Goal: Task Accomplishment & Management: Manage account settings

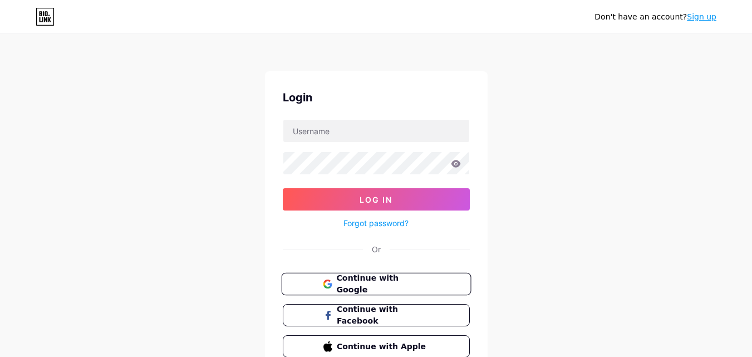
click at [397, 286] on span "Continue with Google" at bounding box center [382, 284] width 93 height 24
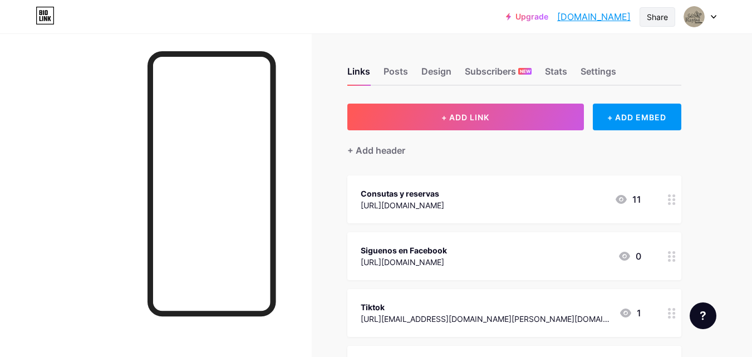
click at [657, 20] on div "Share" at bounding box center [657, 17] width 21 height 12
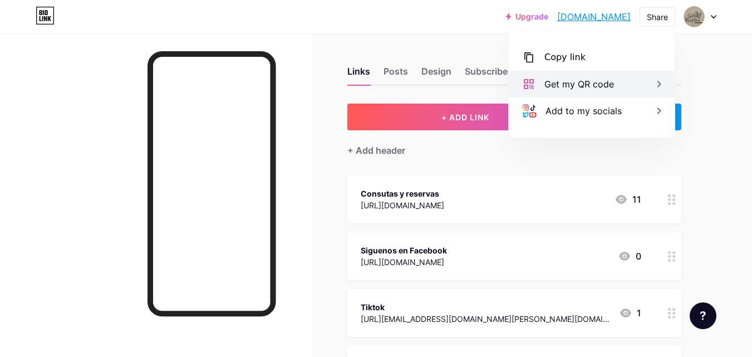
click at [638, 85] on div "Get my QR code" at bounding box center [592, 84] width 166 height 27
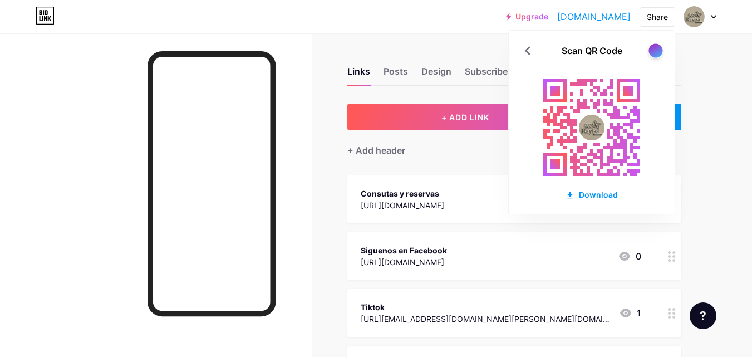
click at [653, 52] on div at bounding box center [656, 50] width 14 height 14
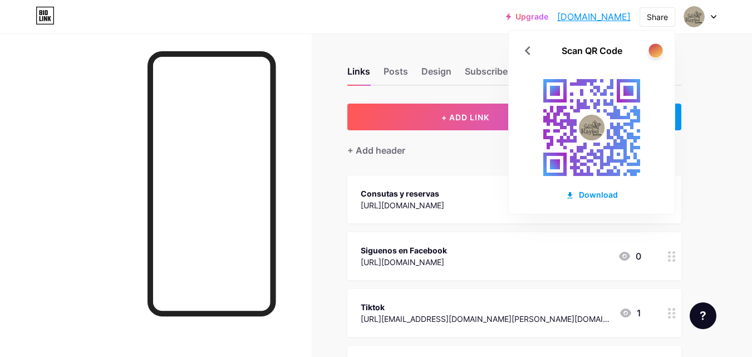
click at [653, 52] on div at bounding box center [656, 50] width 14 height 14
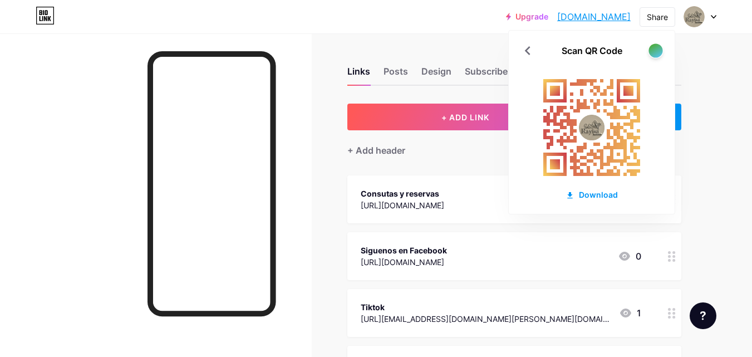
click at [653, 52] on div at bounding box center [656, 50] width 14 height 14
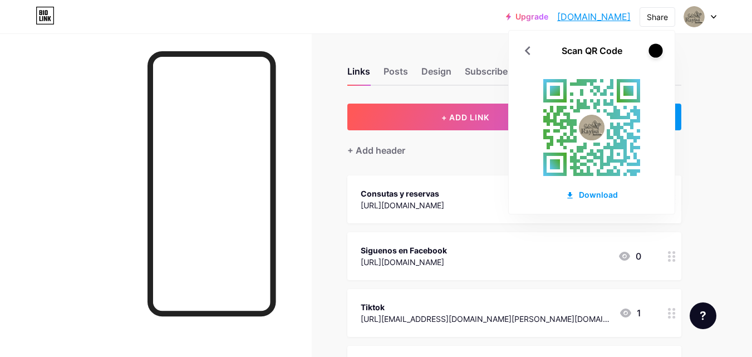
click at [653, 52] on div at bounding box center [656, 50] width 14 height 14
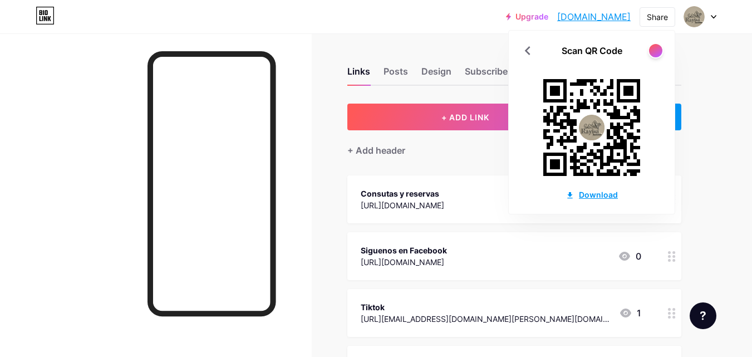
click at [594, 197] on div "Download" at bounding box center [592, 195] width 52 height 12
click at [308, 96] on div at bounding box center [156, 211] width 312 height 357
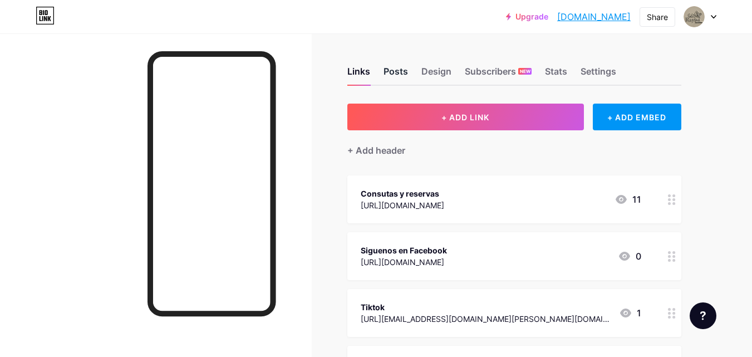
click at [398, 73] on div "Posts" at bounding box center [396, 75] width 25 height 20
click at [430, 72] on div "Design" at bounding box center [437, 75] width 30 height 20
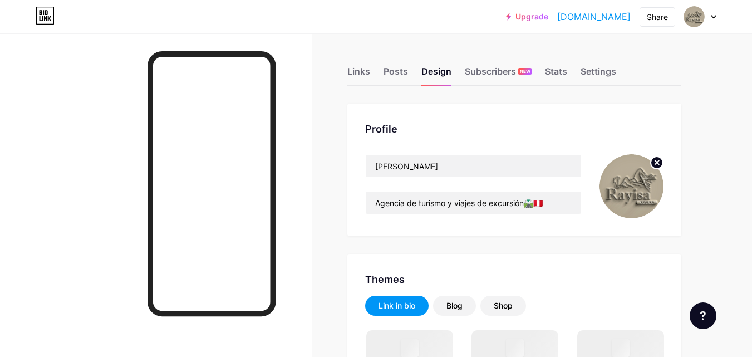
click at [658, 162] on icon at bounding box center [657, 162] width 4 height 4
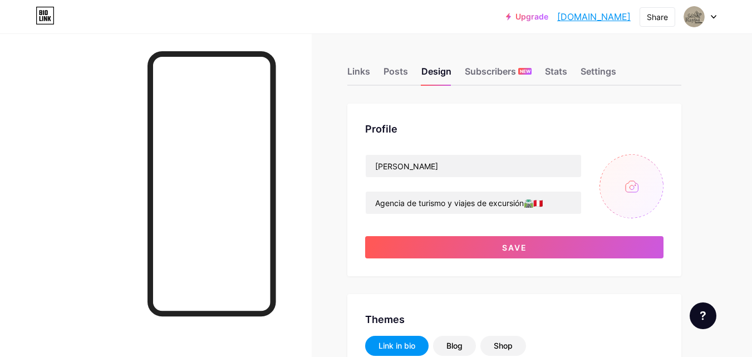
click at [638, 193] on input "file" at bounding box center [632, 186] width 64 height 64
type input "#fff9f0"
type input "#c8af84"
type input "#000000"
type input "C:\fakepath\logo en color_.jpg"
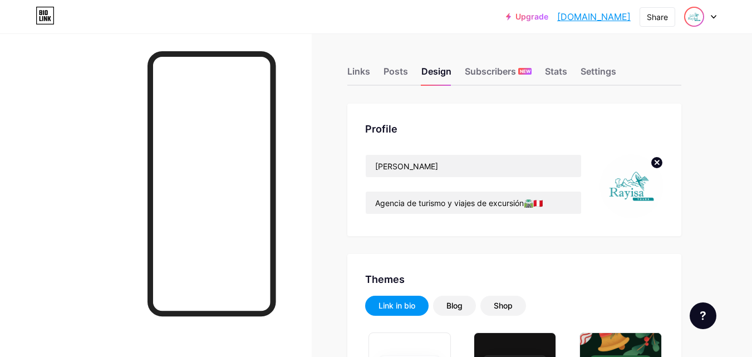
type input "#fff9f0"
type input "#c8af84"
type input "#000000"
click at [713, 18] on icon at bounding box center [714, 17] width 6 height 4
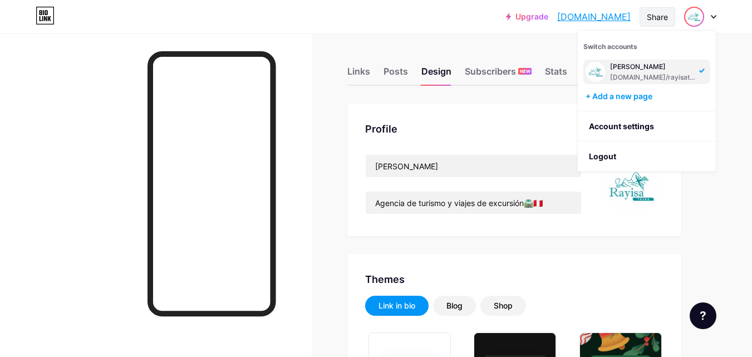
click at [665, 18] on div "Share" at bounding box center [657, 17] width 21 height 12
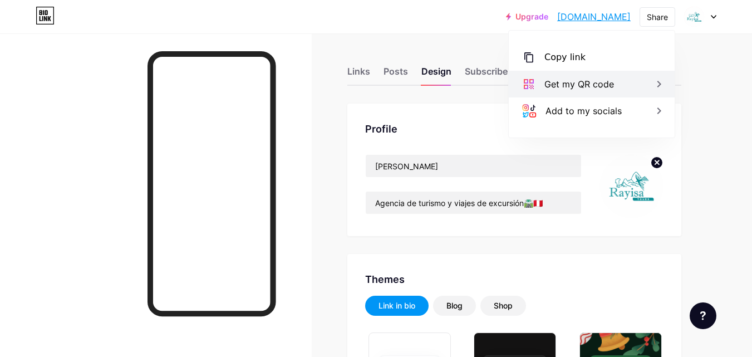
click at [635, 81] on div "Get my QR code" at bounding box center [592, 84] width 166 height 27
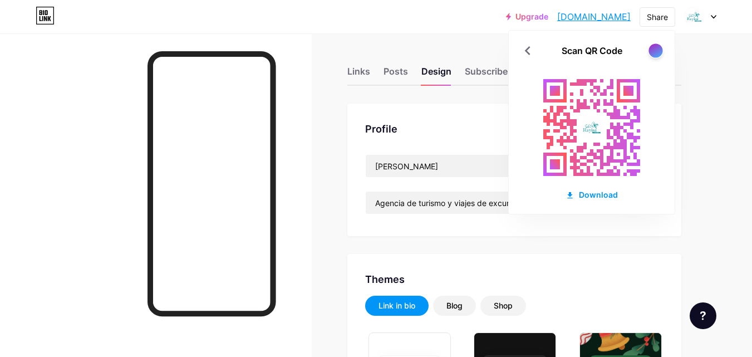
click at [655, 50] on div at bounding box center [656, 50] width 14 height 14
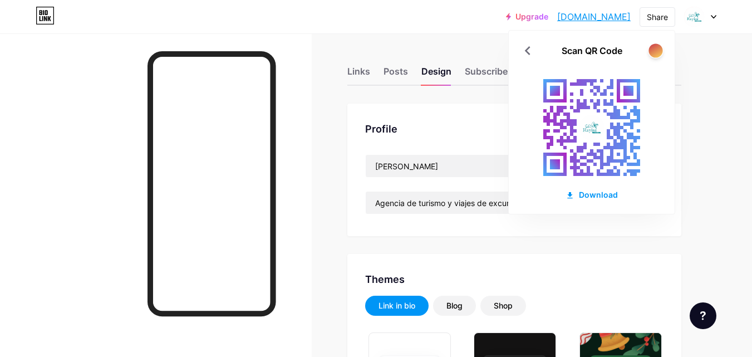
click at [655, 50] on div at bounding box center [656, 50] width 14 height 14
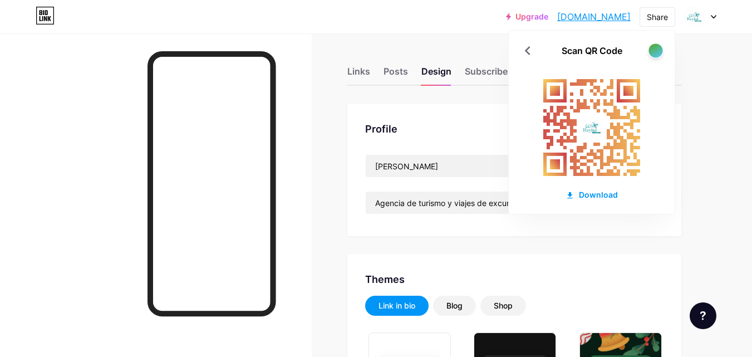
click at [655, 50] on div at bounding box center [656, 50] width 14 height 14
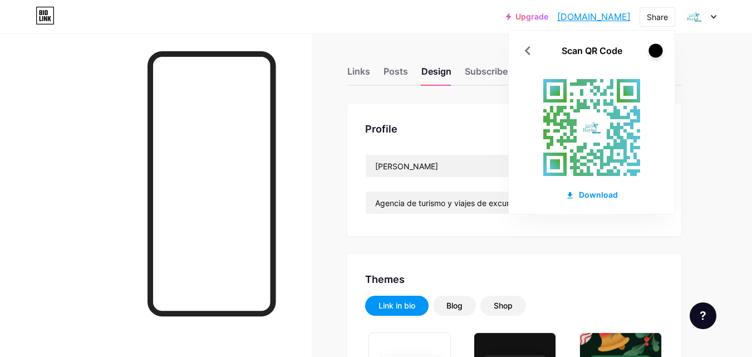
click at [655, 50] on div at bounding box center [656, 50] width 14 height 14
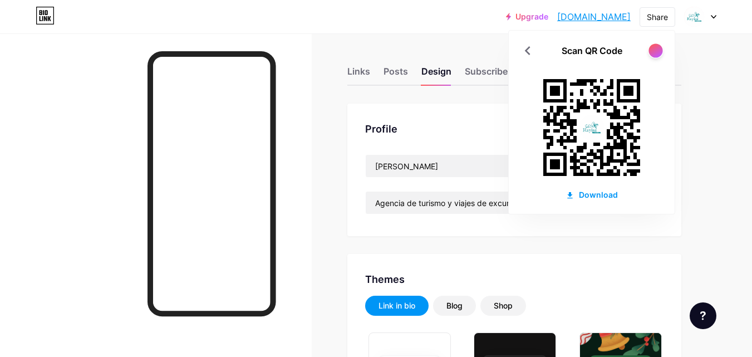
click at [656, 50] on div at bounding box center [656, 50] width 14 height 14
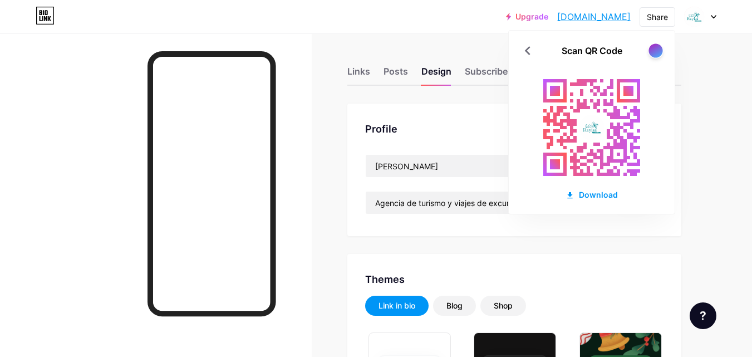
click at [656, 50] on div at bounding box center [656, 50] width 14 height 14
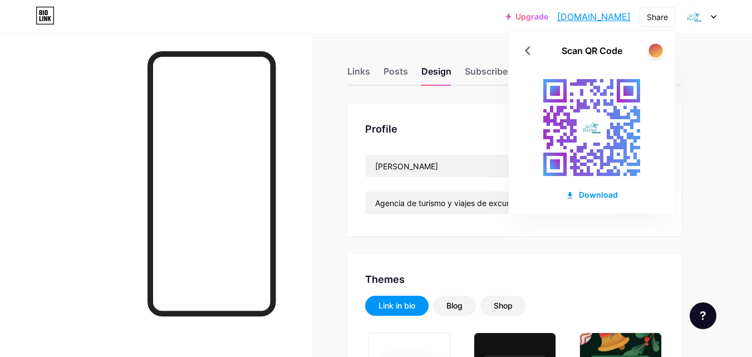
click at [656, 50] on div at bounding box center [656, 50] width 14 height 14
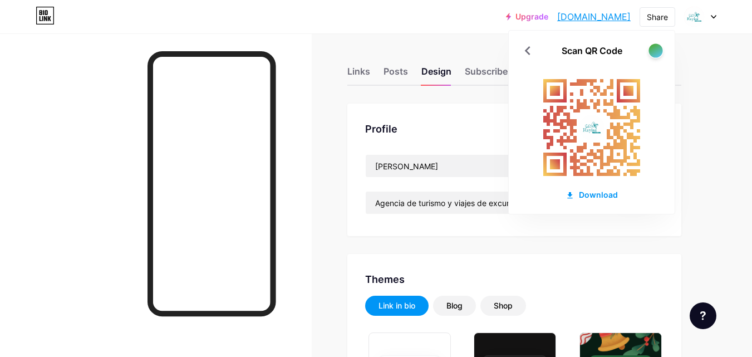
click at [656, 50] on div at bounding box center [656, 50] width 14 height 14
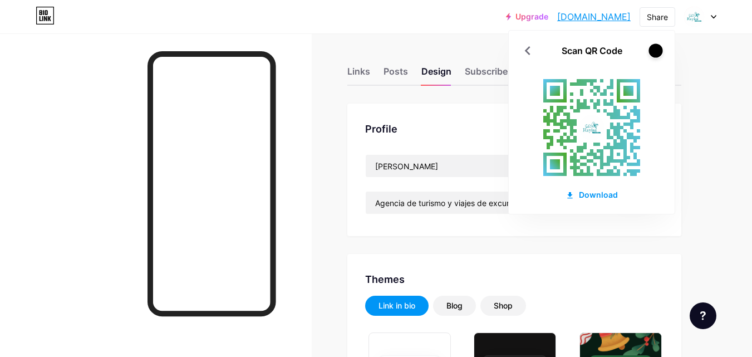
click at [654, 53] on div at bounding box center [656, 50] width 14 height 14
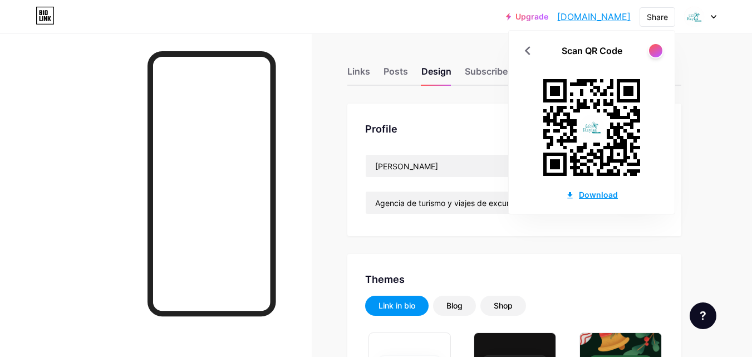
click at [604, 195] on div "Download" at bounding box center [592, 195] width 52 height 12
click at [528, 53] on icon at bounding box center [528, 50] width 6 height 9
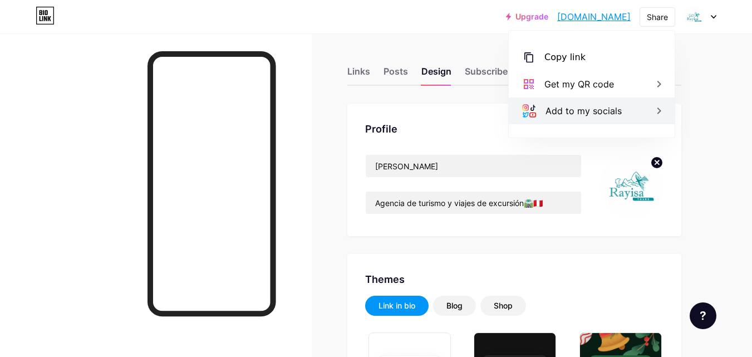
click at [637, 107] on div "Add to my socials" at bounding box center [592, 110] width 166 height 27
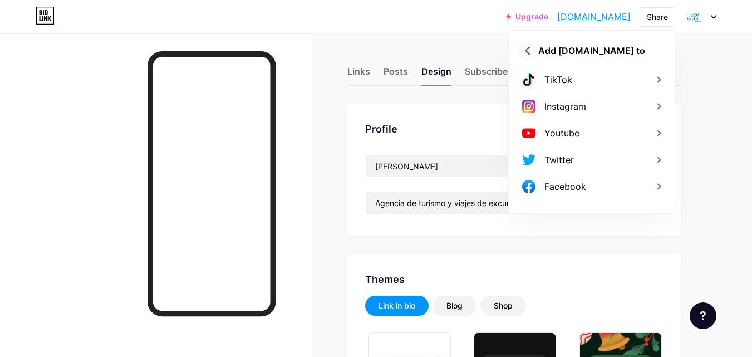
click at [524, 46] on icon at bounding box center [528, 51] width 18 height 18
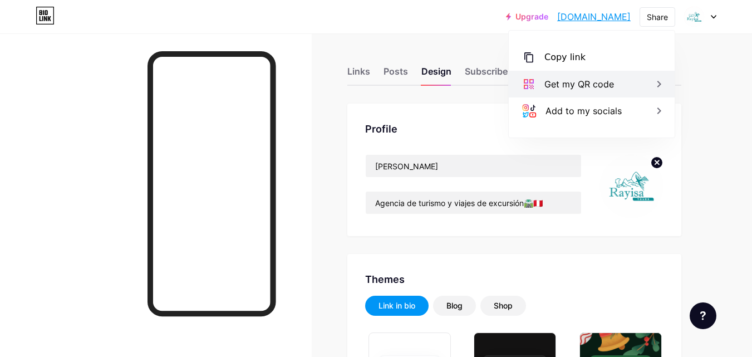
click at [619, 75] on div "Get my QR code" at bounding box center [592, 84] width 166 height 27
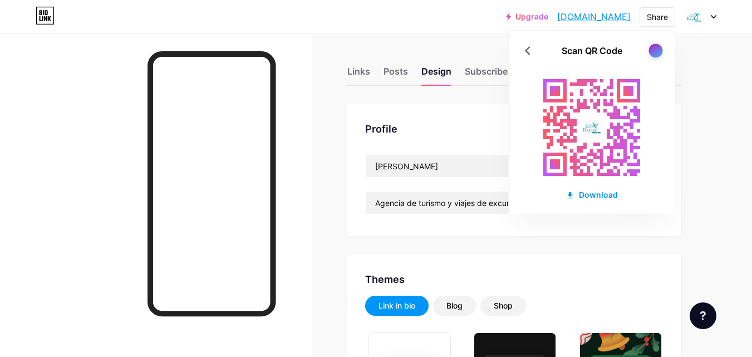
click at [652, 51] on div at bounding box center [656, 50] width 14 height 14
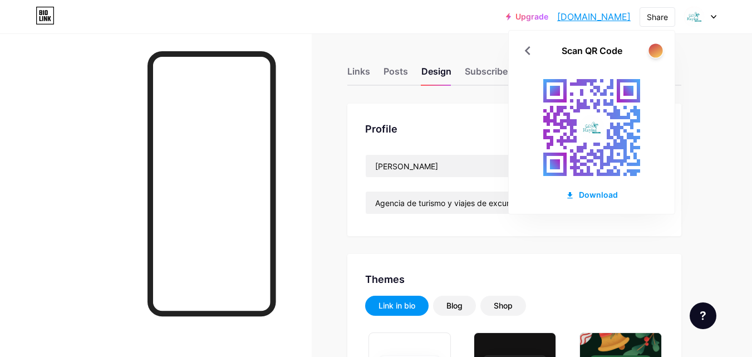
click at [652, 51] on div at bounding box center [656, 50] width 14 height 14
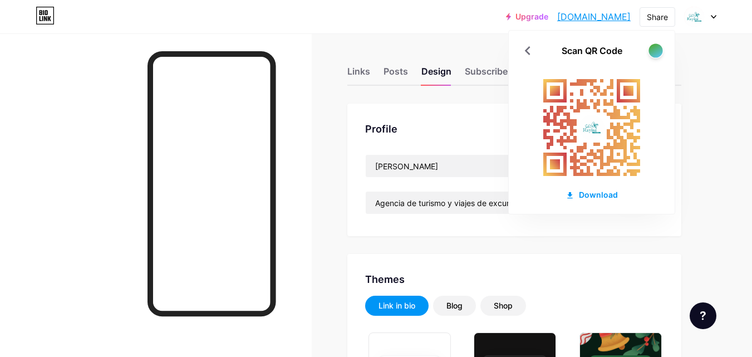
click at [652, 51] on div at bounding box center [656, 50] width 14 height 14
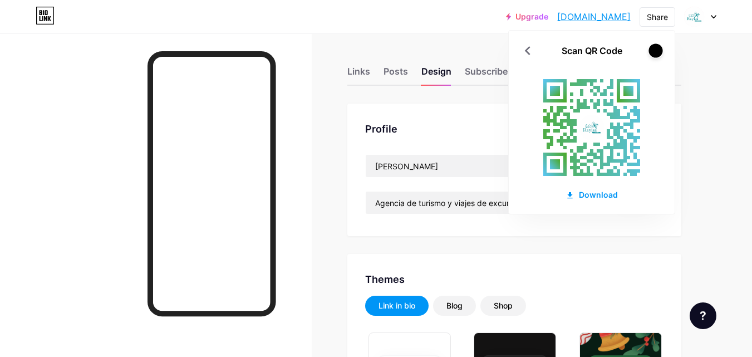
click at [656, 51] on div at bounding box center [656, 50] width 14 height 14
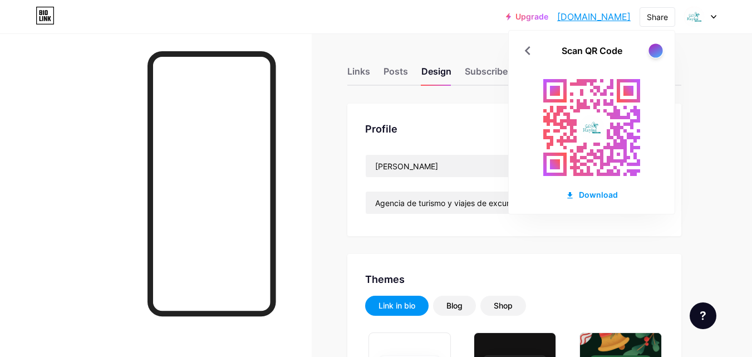
click at [656, 51] on div at bounding box center [656, 50] width 14 height 14
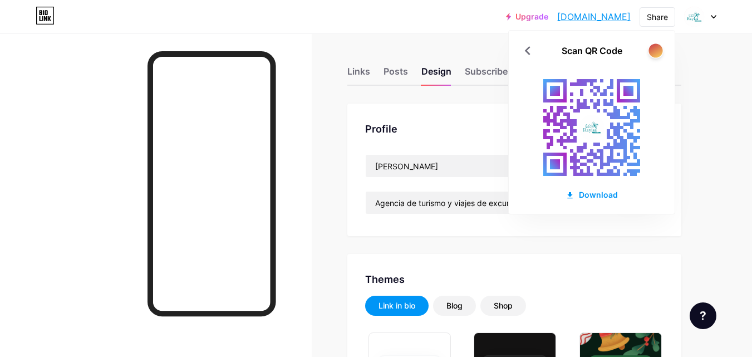
click at [656, 51] on div at bounding box center [656, 50] width 14 height 14
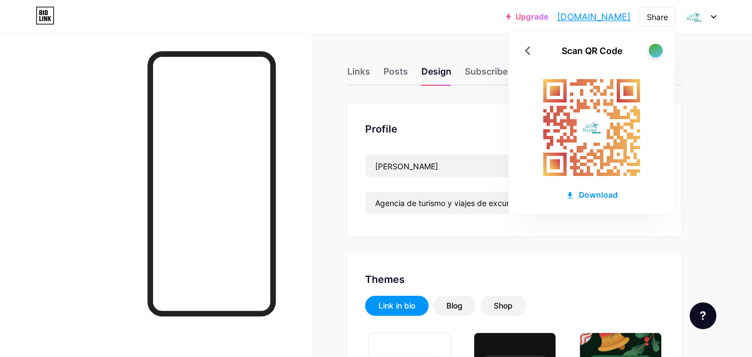
click at [656, 51] on div at bounding box center [656, 50] width 14 height 14
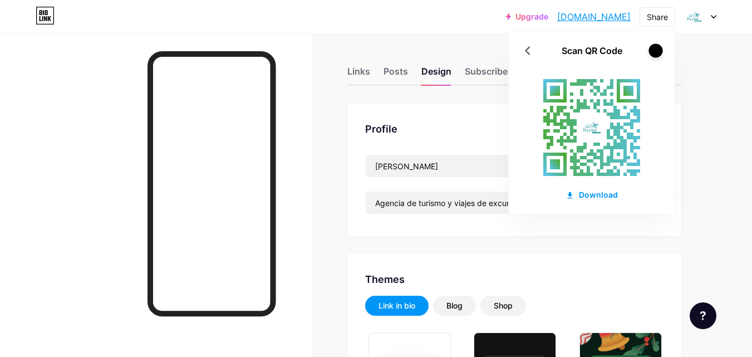
click at [656, 51] on div at bounding box center [656, 50] width 14 height 14
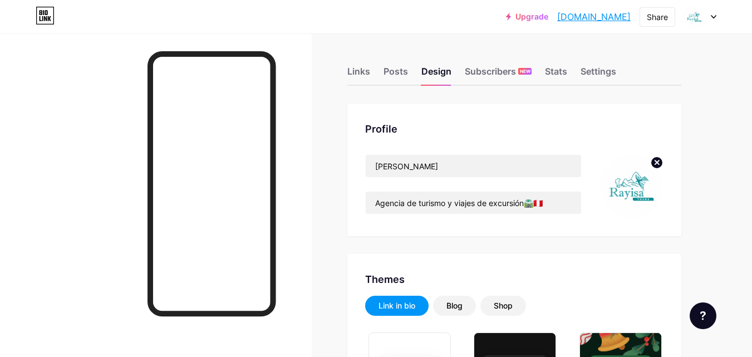
click at [658, 162] on icon at bounding box center [656, 162] width 13 height 13
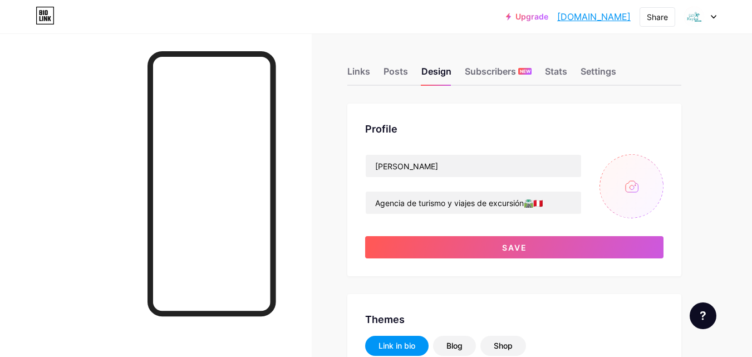
click at [643, 179] on input "file" at bounding box center [632, 186] width 64 height 64
type input "C:\fakepath\logo en color.png"
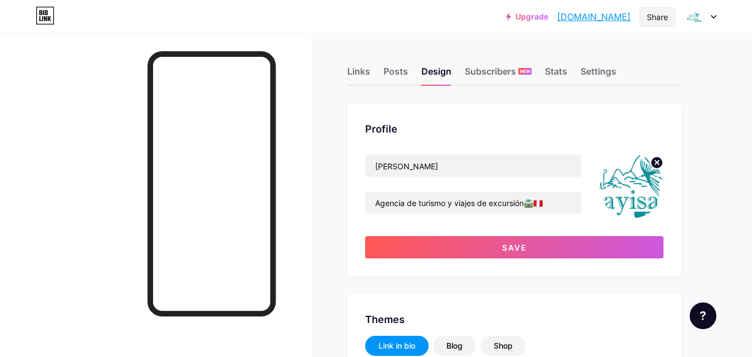
click at [650, 18] on div "Share" at bounding box center [657, 17] width 21 height 12
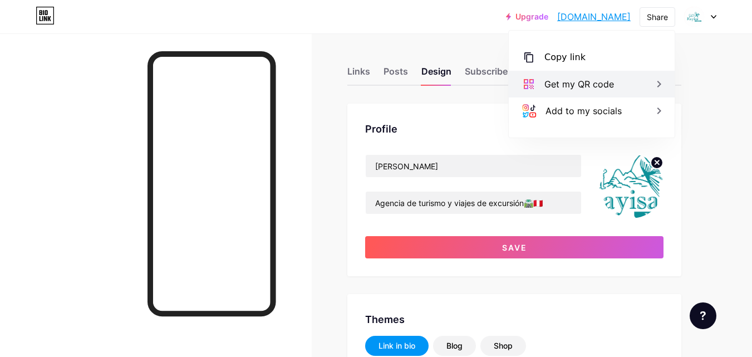
click at [625, 83] on div "Get my QR code" at bounding box center [592, 84] width 166 height 27
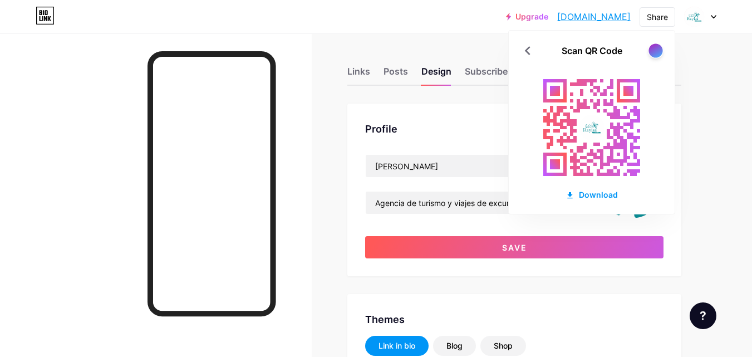
click at [653, 53] on div at bounding box center [656, 50] width 14 height 14
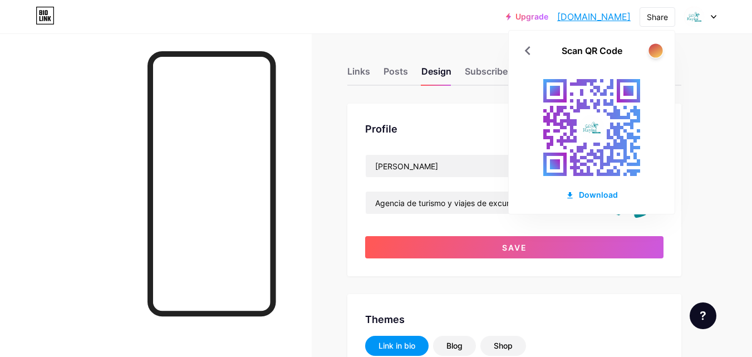
click at [653, 53] on div at bounding box center [656, 50] width 14 height 14
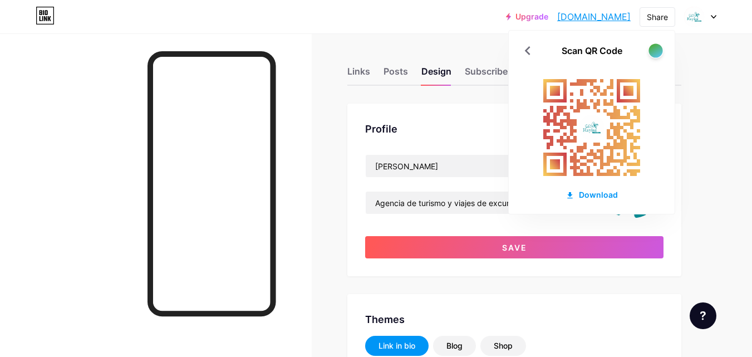
click at [653, 53] on div at bounding box center [656, 50] width 14 height 14
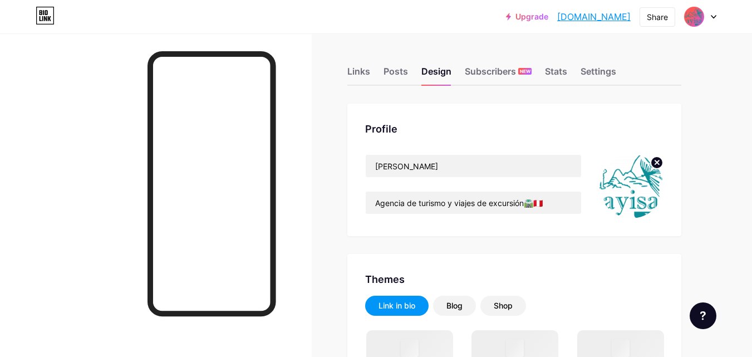
click at [693, 19] on img at bounding box center [695, 17] width 18 height 18
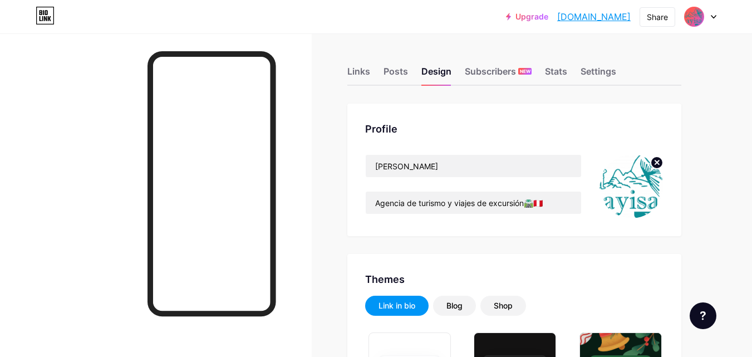
click at [689, 20] on img at bounding box center [695, 17] width 18 height 18
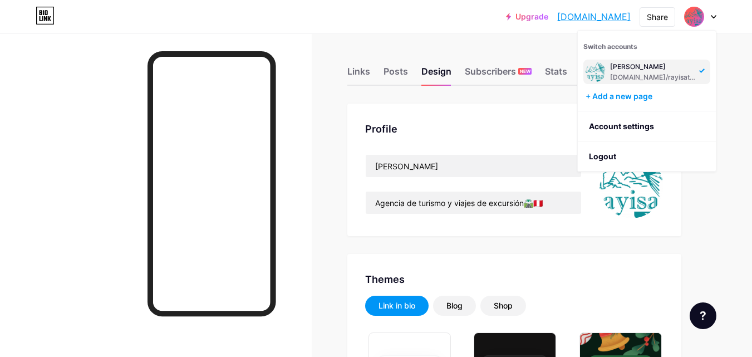
type input "#fff9f0"
type input "#c8af84"
type input "#000000"
click at [660, 12] on div "Share" at bounding box center [657, 17] width 21 height 12
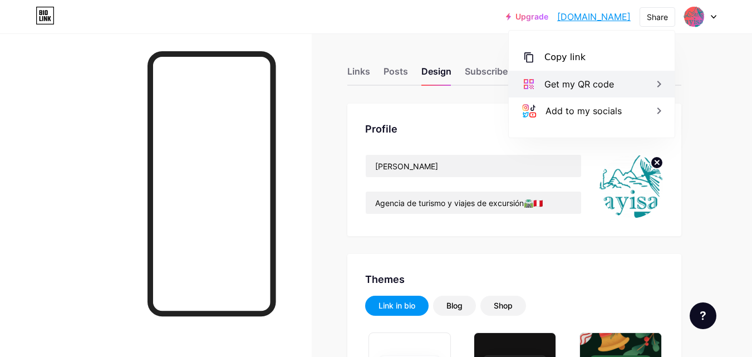
click at [641, 82] on div "Get my QR code" at bounding box center [592, 84] width 166 height 27
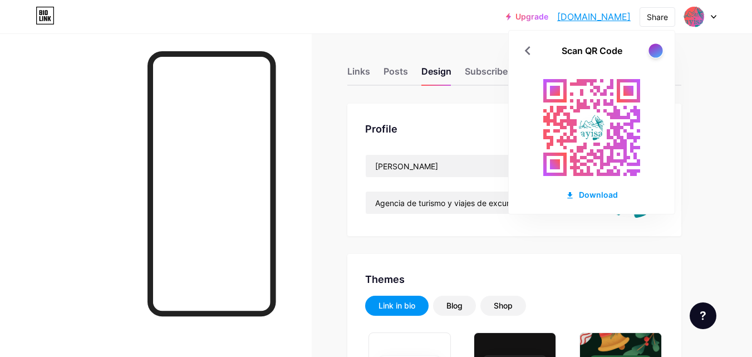
click at [654, 53] on div at bounding box center [656, 50] width 14 height 14
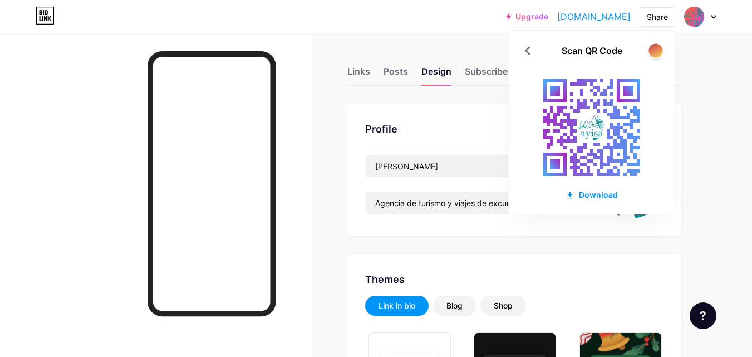
click at [654, 53] on div at bounding box center [656, 50] width 14 height 14
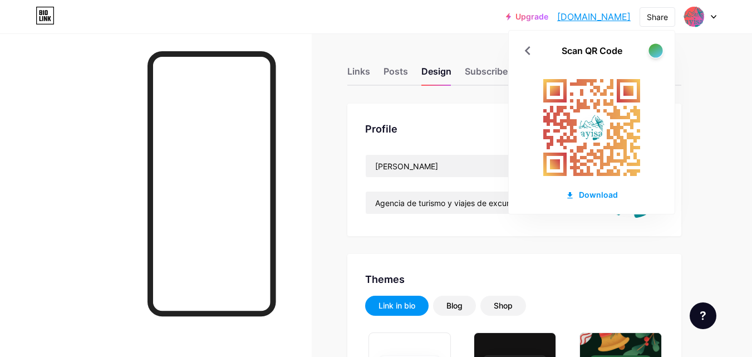
click at [654, 53] on div at bounding box center [656, 50] width 14 height 14
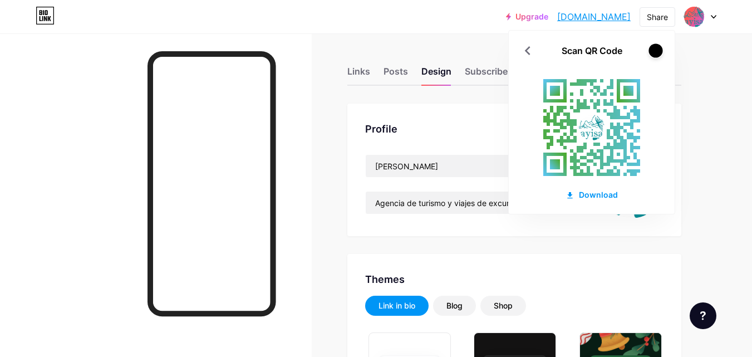
click at [654, 53] on div at bounding box center [656, 50] width 14 height 14
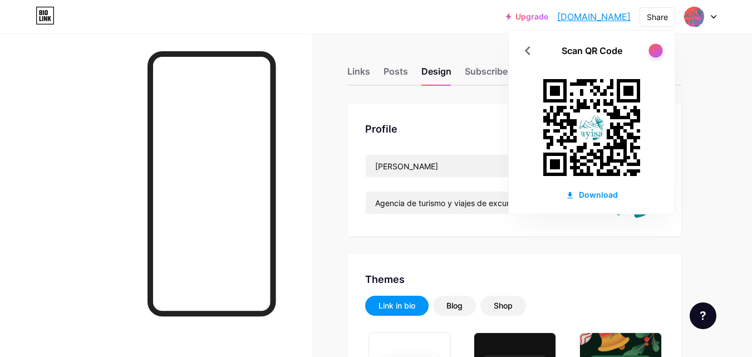
click at [654, 53] on div at bounding box center [656, 50] width 14 height 14
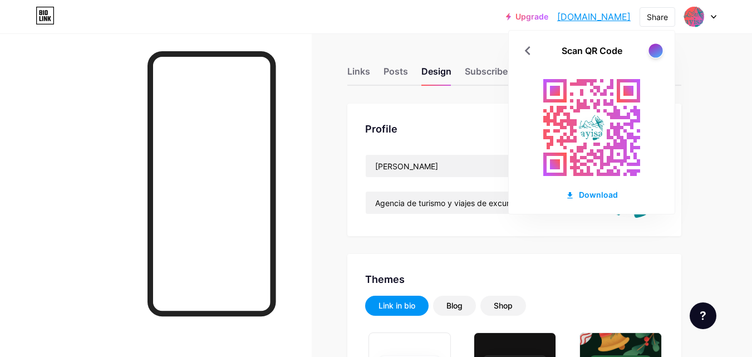
click at [654, 53] on div at bounding box center [656, 50] width 14 height 14
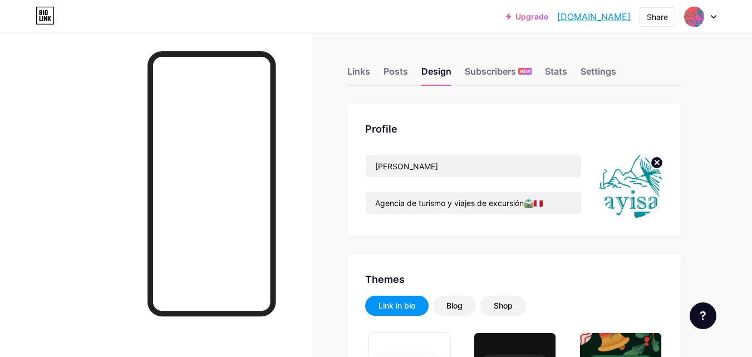
click at [656, 163] on icon at bounding box center [657, 162] width 4 height 4
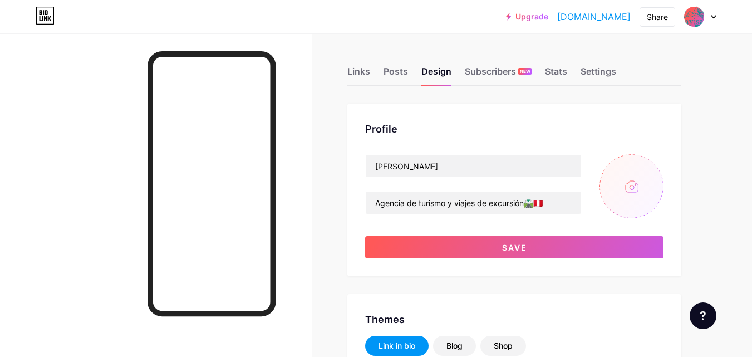
click at [634, 191] on input "file" at bounding box center [632, 186] width 64 height 64
type input "C:\fakepath\logo en negro.png"
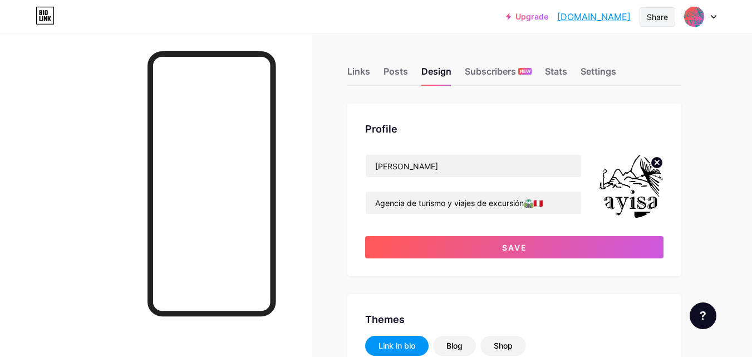
click at [658, 20] on div "Share" at bounding box center [657, 17] width 21 height 12
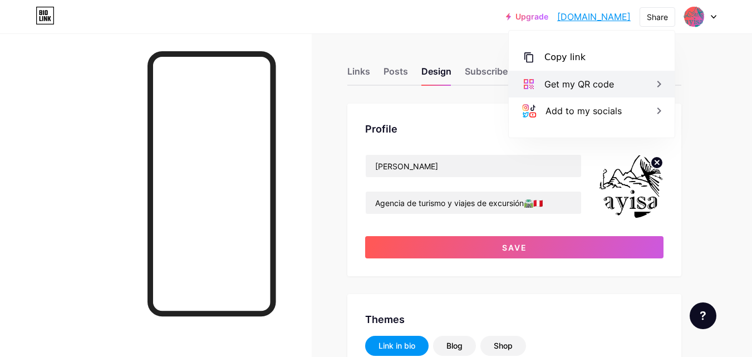
click at [635, 81] on div "Get my QR code" at bounding box center [592, 84] width 166 height 27
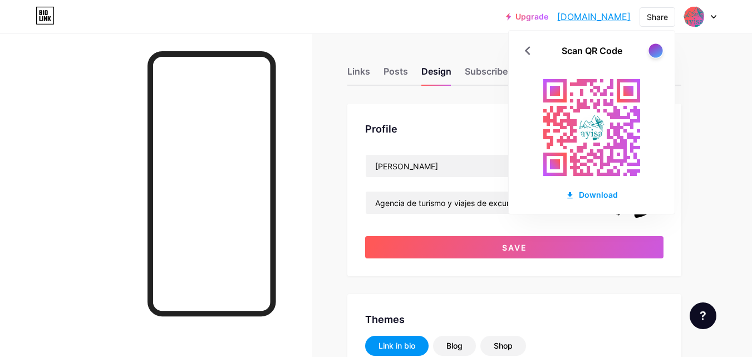
click at [658, 48] on div at bounding box center [656, 50] width 14 height 14
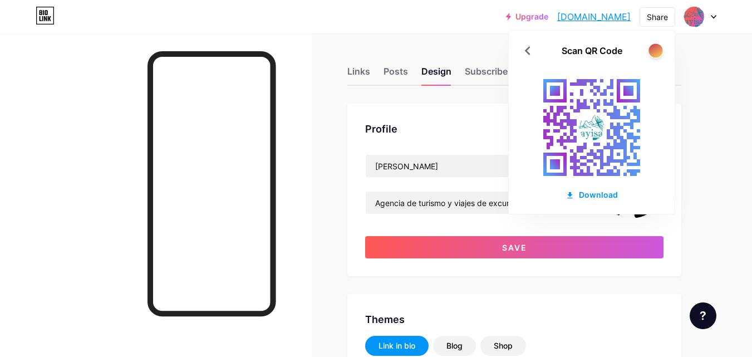
click at [658, 47] on div at bounding box center [656, 50] width 14 height 14
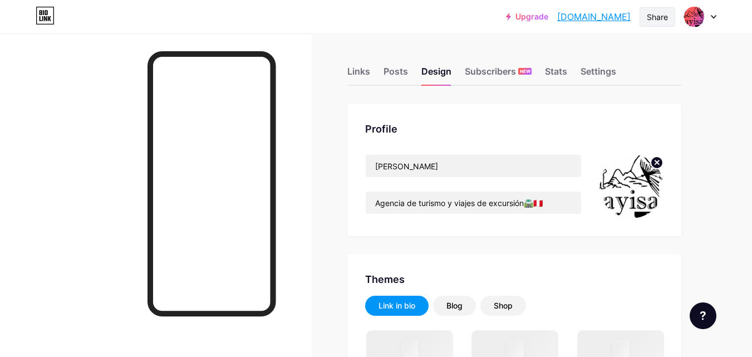
click at [664, 19] on div "Share" at bounding box center [657, 17] width 21 height 12
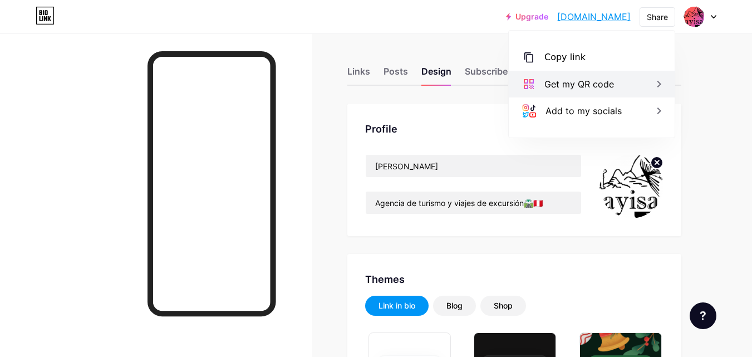
click at [635, 80] on div "Get my QR code" at bounding box center [592, 84] width 166 height 27
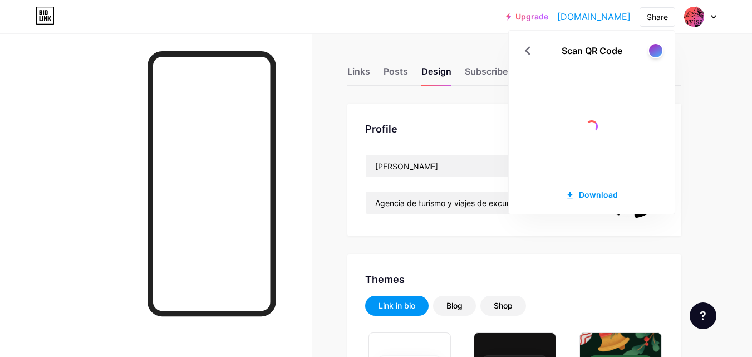
type input "#fff9f0"
type input "#c8af84"
type input "#000000"
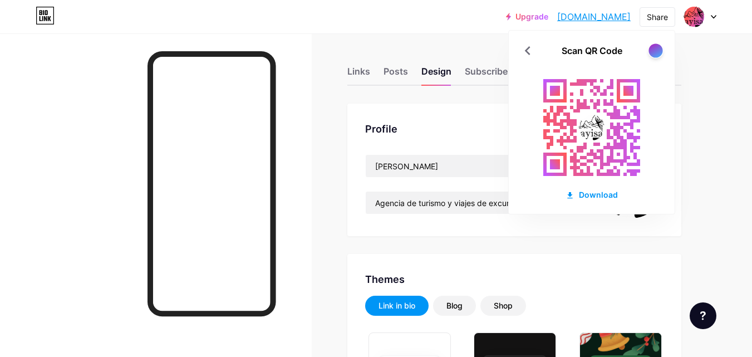
click at [654, 50] on div at bounding box center [656, 50] width 14 height 14
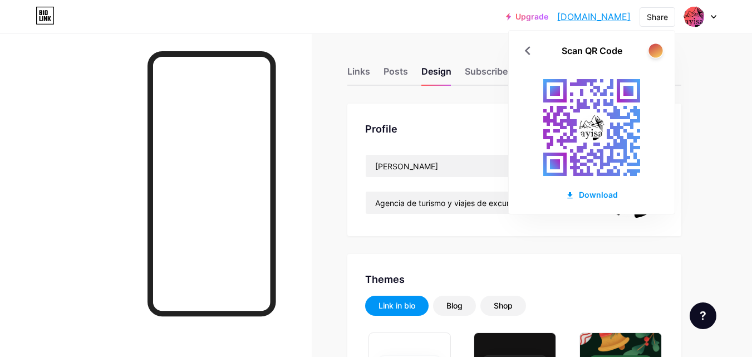
click at [654, 50] on div at bounding box center [656, 50] width 14 height 14
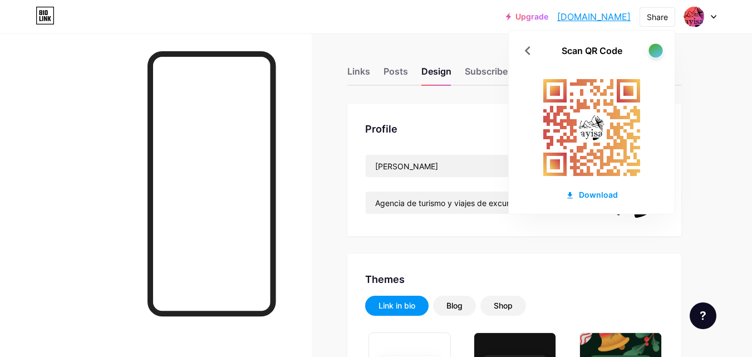
click at [654, 50] on div at bounding box center [656, 50] width 14 height 14
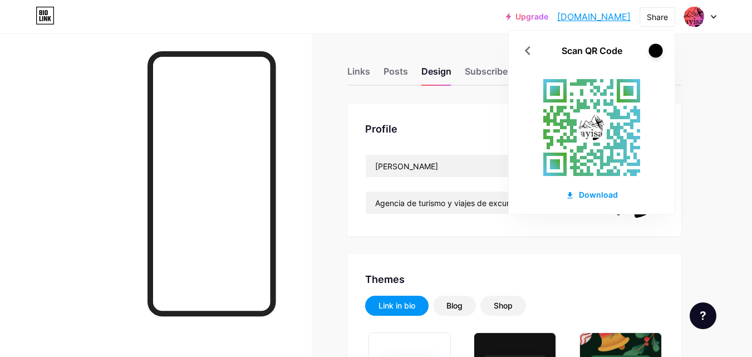
click at [654, 50] on div at bounding box center [656, 50] width 14 height 14
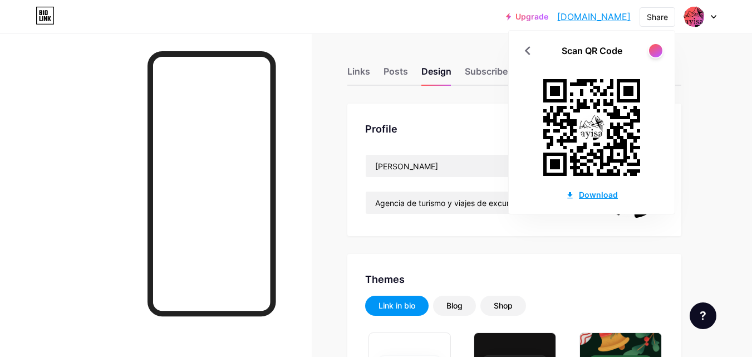
click at [606, 193] on div "Download" at bounding box center [592, 195] width 52 height 12
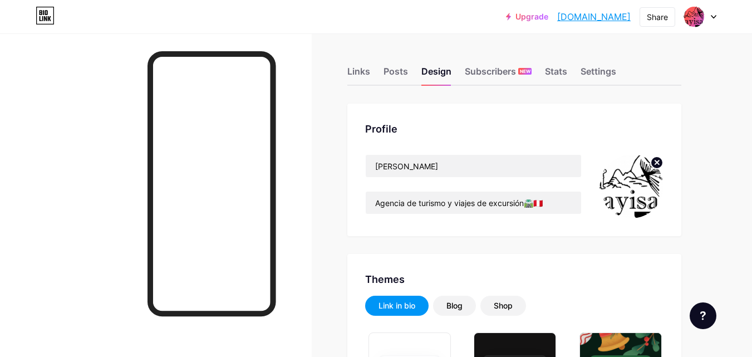
type input "#fff9f0"
type input "#c8af84"
type input "#000000"
click at [658, 162] on icon at bounding box center [657, 162] width 4 height 4
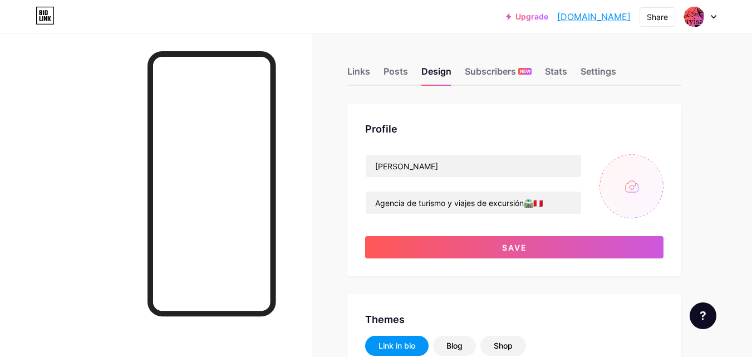
click at [627, 191] on input "file" at bounding box center [632, 186] width 64 height 64
type input "C:\fakepath\logo en fondo.png"
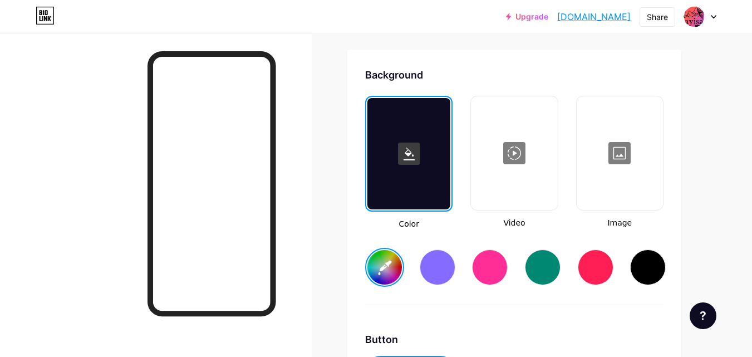
scroll to position [1518, 0]
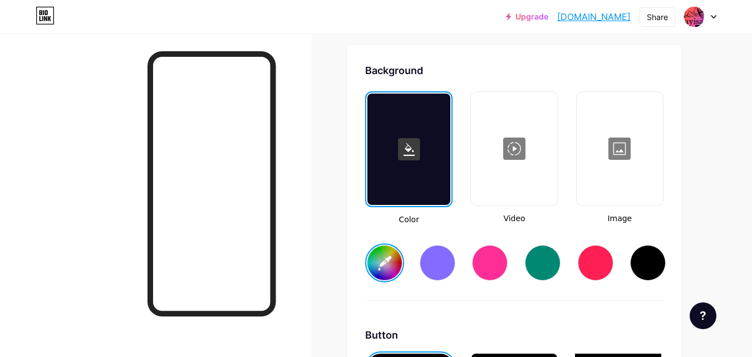
click at [411, 149] on icon at bounding box center [409, 149] width 11 height 13
click at [538, 259] on div at bounding box center [543, 263] width 36 height 36
type input "#008873"
click at [549, 263] on div at bounding box center [543, 263] width 36 height 36
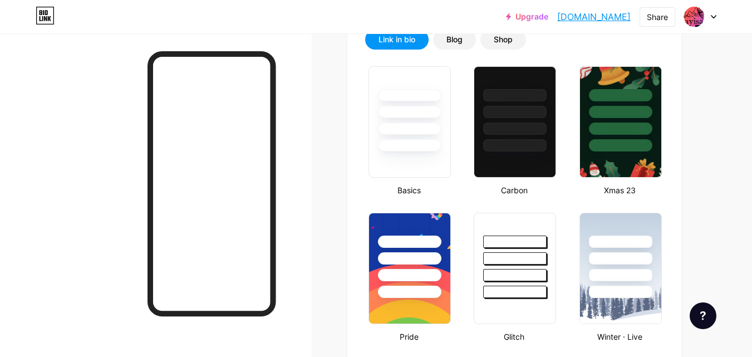
scroll to position [311, 0]
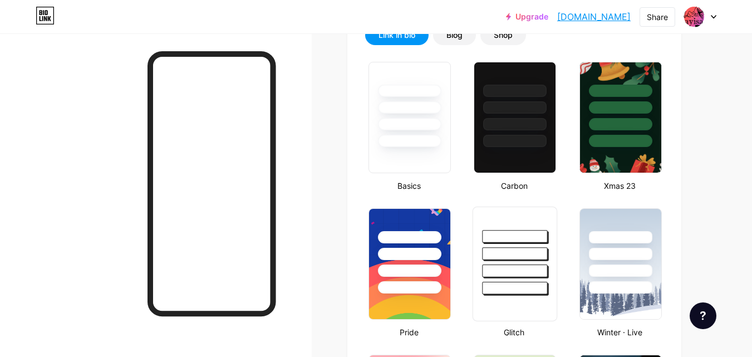
click at [500, 262] on div at bounding box center [515, 250] width 84 height 87
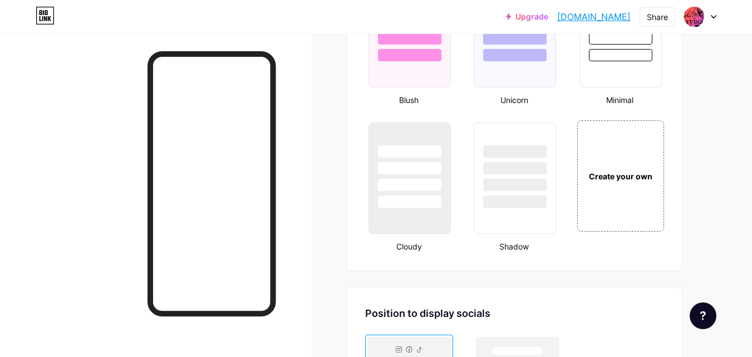
scroll to position [1279, 0]
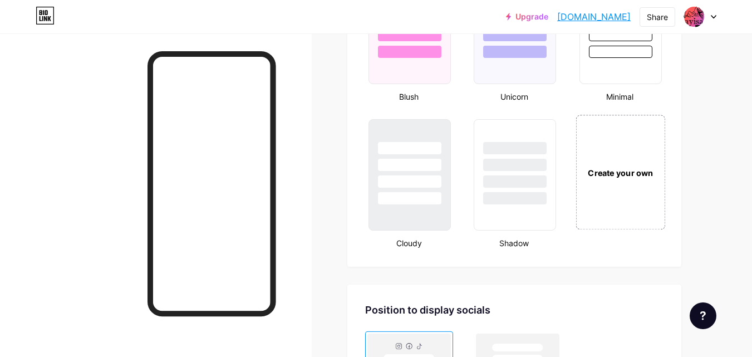
click at [627, 199] on div "Create your own" at bounding box center [621, 172] width 90 height 115
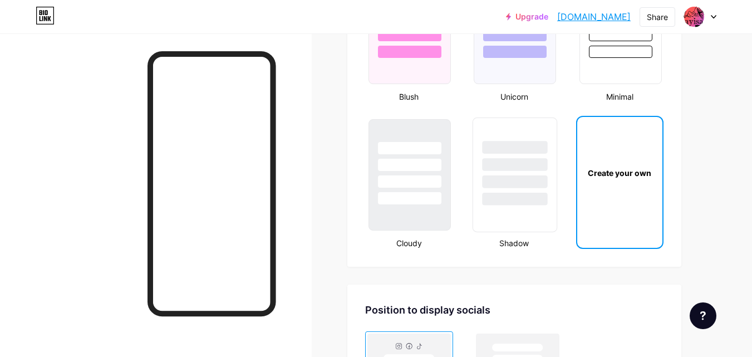
click at [524, 228] on div at bounding box center [515, 175] width 85 height 115
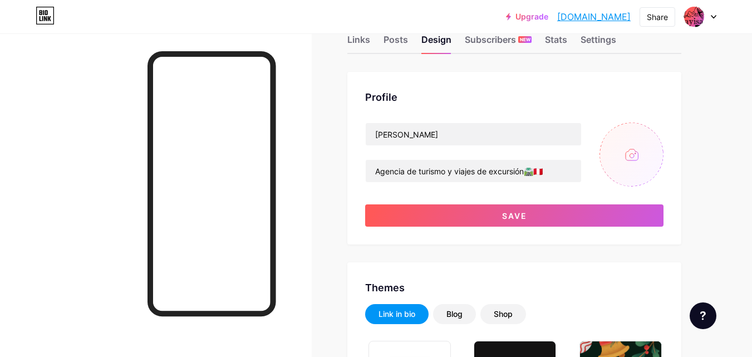
scroll to position [13, 0]
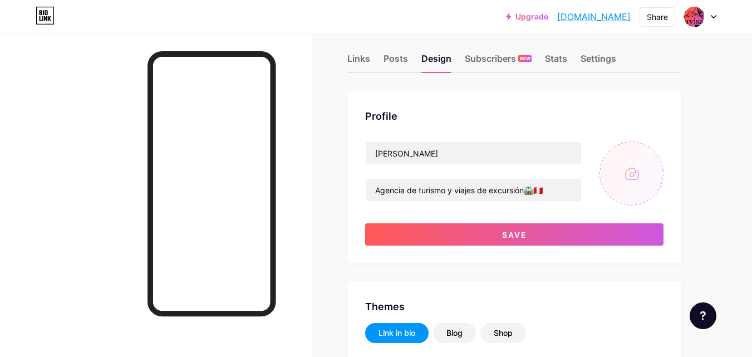
click at [631, 177] on input "file" at bounding box center [632, 173] width 64 height 64
click at [629, 178] on input "file" at bounding box center [632, 173] width 64 height 64
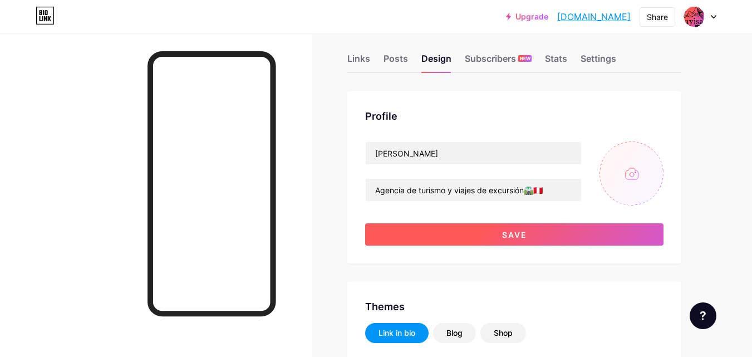
click at [534, 236] on button "Save" at bounding box center [514, 234] width 298 height 22
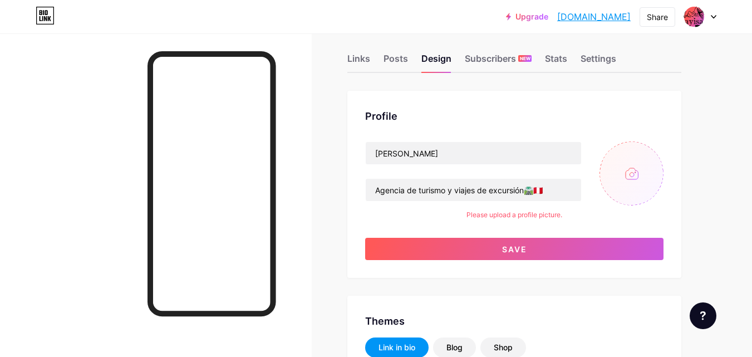
click at [635, 164] on input "file" at bounding box center [632, 173] width 64 height 64
click at [647, 172] on input "file" at bounding box center [632, 173] width 64 height 64
type input "C:\fakepath\532298992_122173038554545998_2008801740859648976_n.jpg"
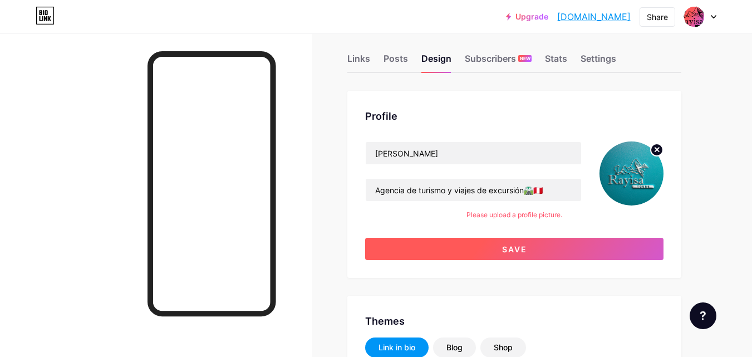
click at [552, 253] on button "Save" at bounding box center [514, 249] width 298 height 22
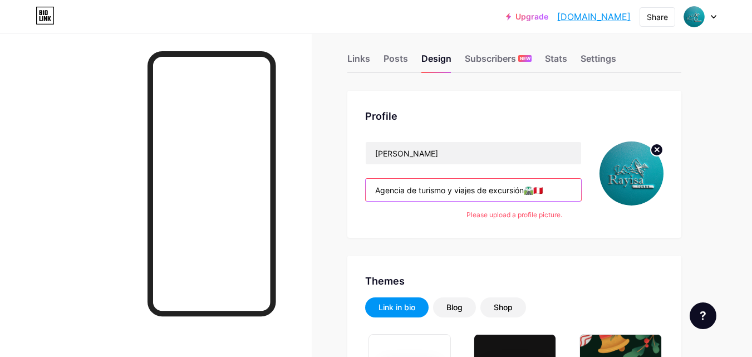
click at [505, 190] on input "Agencia de turismo y viajes de excursión🛣️🇵🇪" at bounding box center [474, 190] width 216 height 22
drag, startPoint x: 526, startPoint y: 192, endPoint x: 461, endPoint y: 194, distance: 65.2
click at [458, 195] on input "Agencia de turismo y viajes de excursión🛣️🇵🇪" at bounding box center [474, 190] width 216 height 22
drag, startPoint x: 533, startPoint y: 189, endPoint x: 446, endPoint y: 194, distance: 87.0
click at [446, 194] on input "Agencia de turismo y viajes de excursión🛣️🇵🇪" at bounding box center [474, 190] width 216 height 22
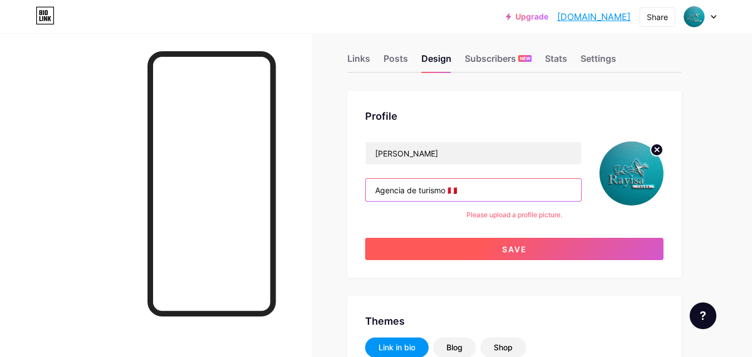
type input "Agencia de turismo 🇵🇪"
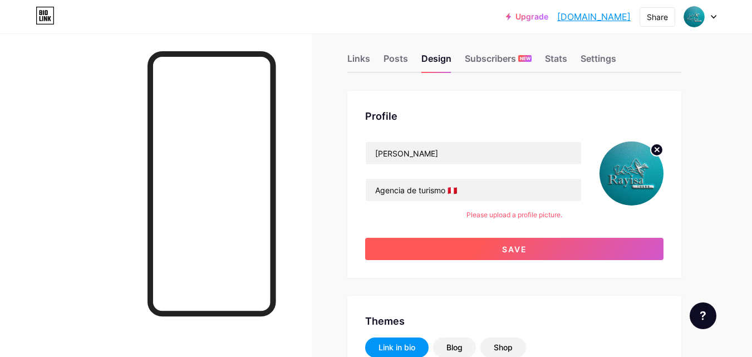
click at [510, 249] on span "Save" at bounding box center [514, 248] width 25 height 9
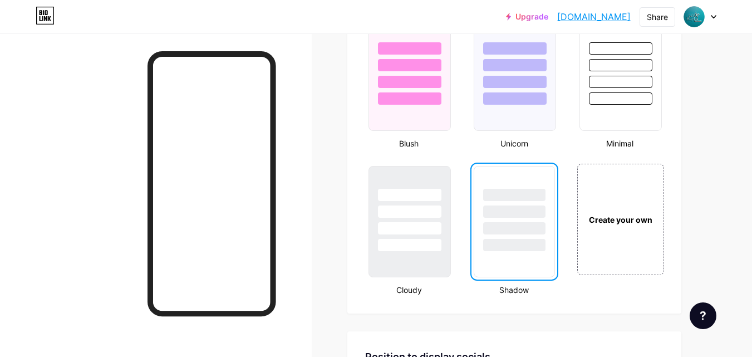
scroll to position [1235, 0]
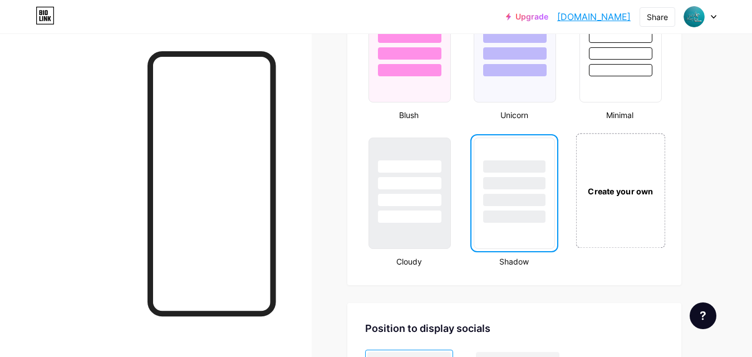
click at [592, 195] on div "Create your own" at bounding box center [621, 191] width 84 height 12
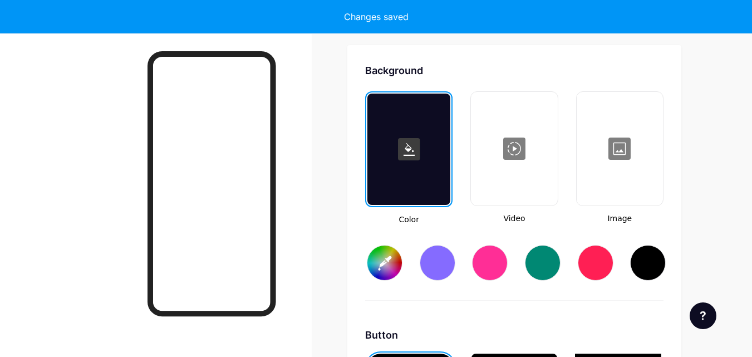
scroll to position [1493, 0]
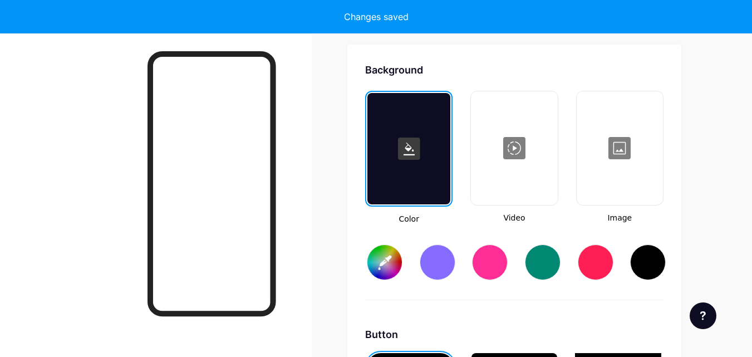
type input "#ffffff"
type input "#000000"
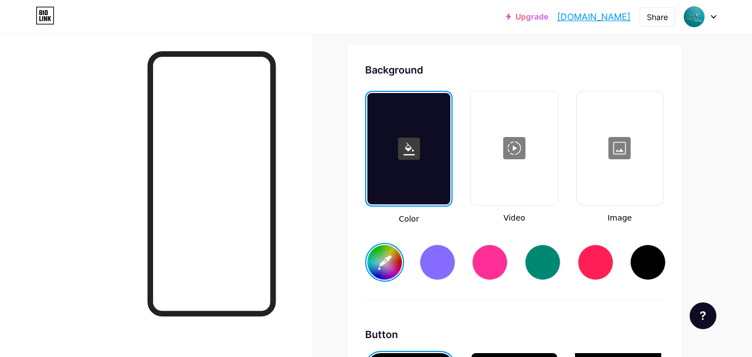
scroll to position [1523, 0]
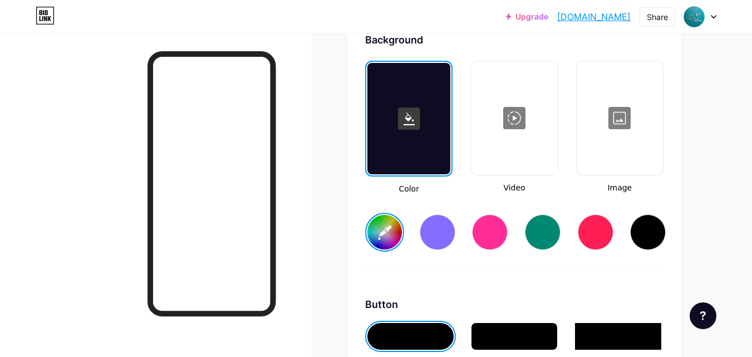
click at [549, 236] on div at bounding box center [543, 232] width 36 height 36
click at [381, 232] on input "#008873" at bounding box center [385, 232] width 35 height 35
type input "#c9fdf5"
click at [537, 193] on span "Video" at bounding box center [514, 188] width 87 height 12
click at [606, 134] on div at bounding box center [620, 117] width 84 height 111
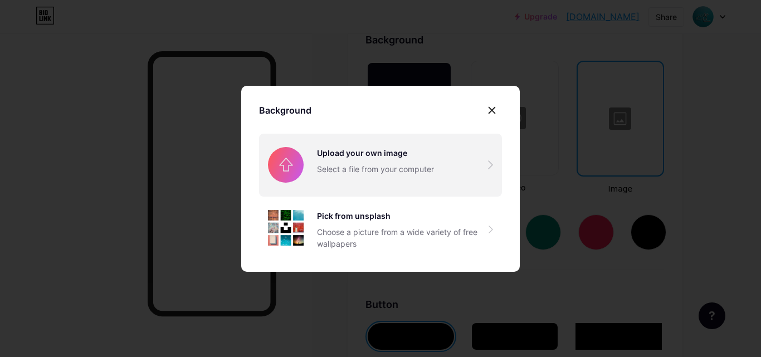
click at [407, 168] on input "file" at bounding box center [380, 165] width 243 height 62
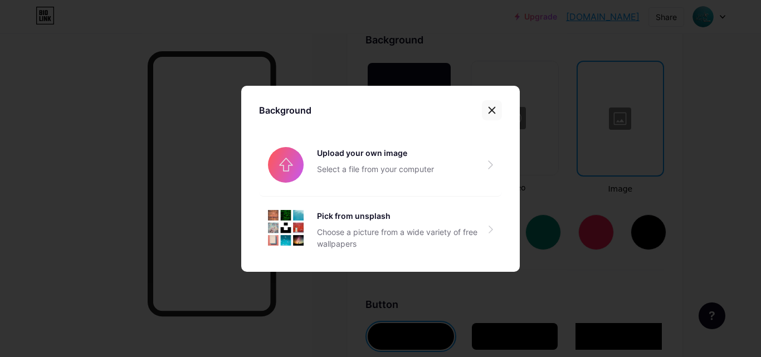
click at [488, 105] on div at bounding box center [492, 110] width 20 height 20
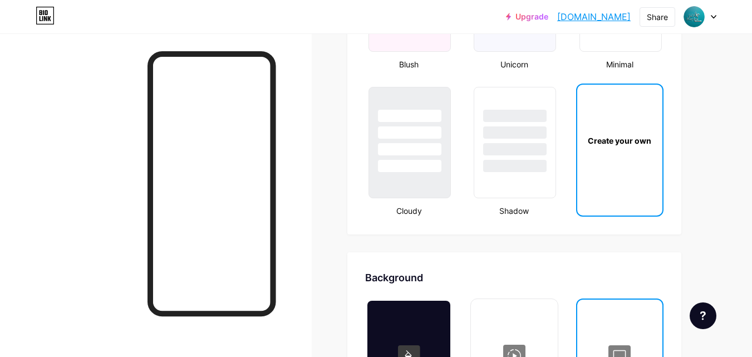
scroll to position [1238, 0]
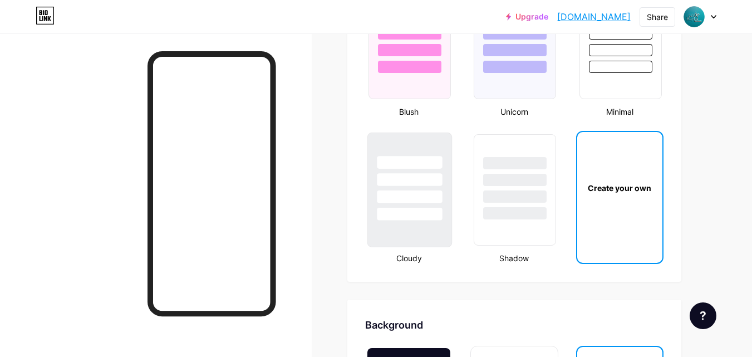
click at [419, 205] on div at bounding box center [410, 176] width 84 height 87
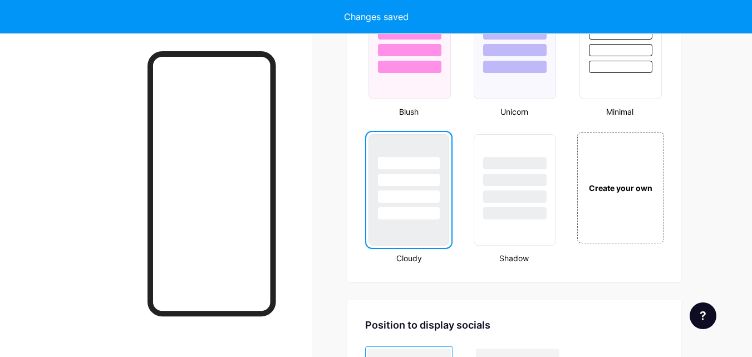
click at [435, 220] on div at bounding box center [409, 189] width 81 height 111
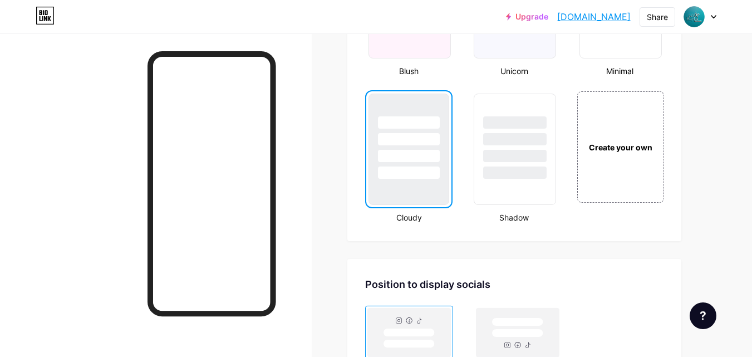
scroll to position [1266, 0]
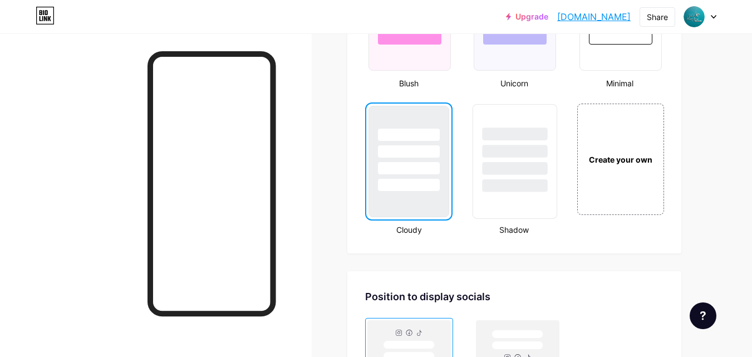
click at [510, 162] on div at bounding box center [515, 148] width 84 height 87
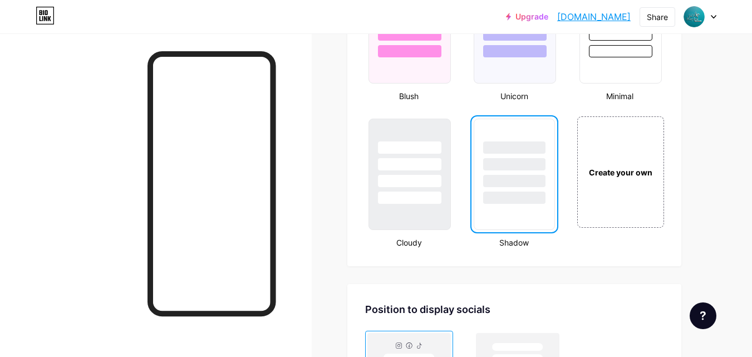
scroll to position [1269, 0]
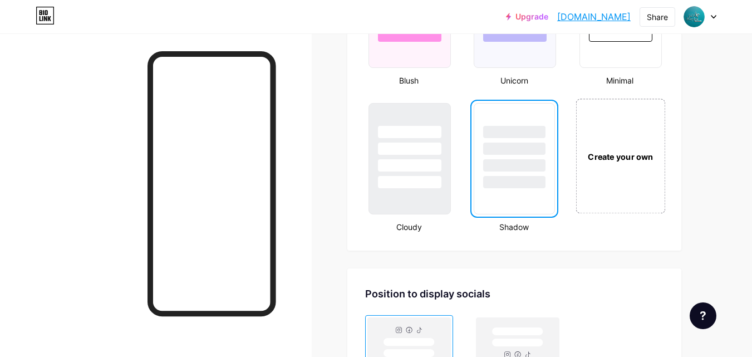
click at [640, 178] on div "Create your own" at bounding box center [621, 156] width 90 height 115
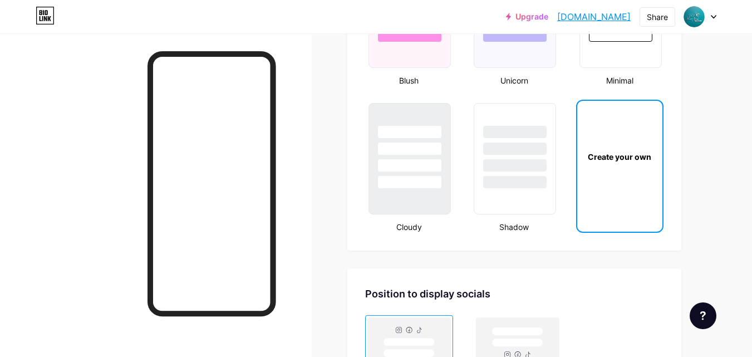
click at [640, 178] on div "Create your own" at bounding box center [620, 156] width 85 height 111
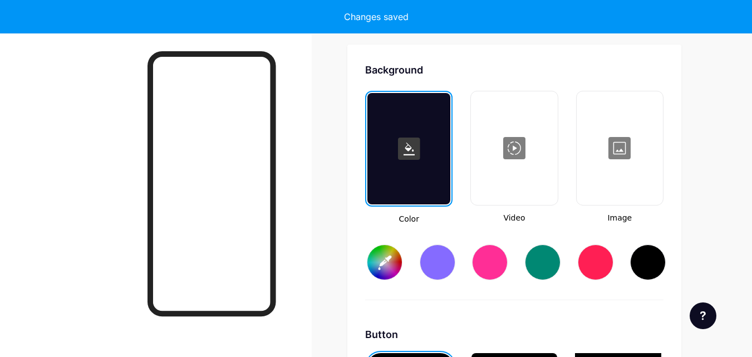
type input "#ffffff"
type input "#000000"
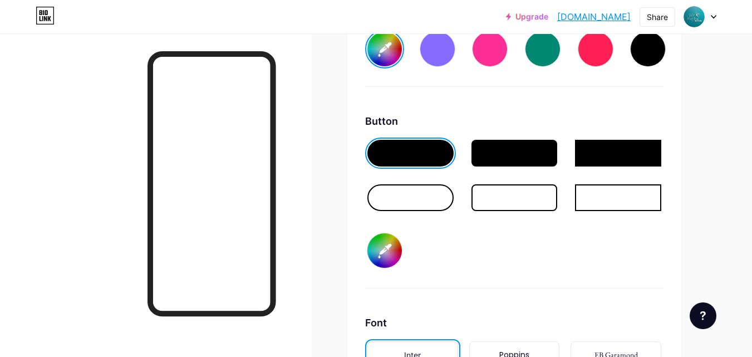
scroll to position [1719, 0]
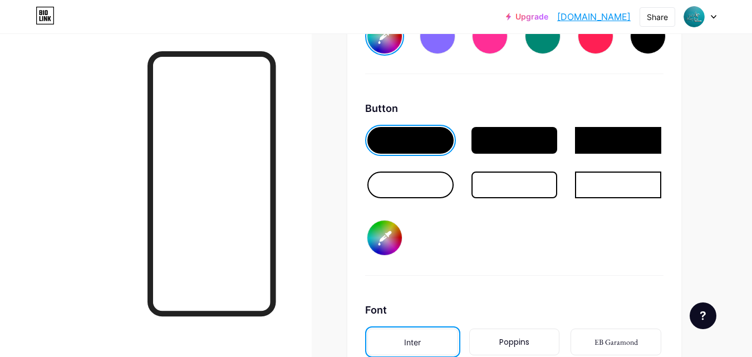
click at [421, 185] on div at bounding box center [411, 185] width 86 height 27
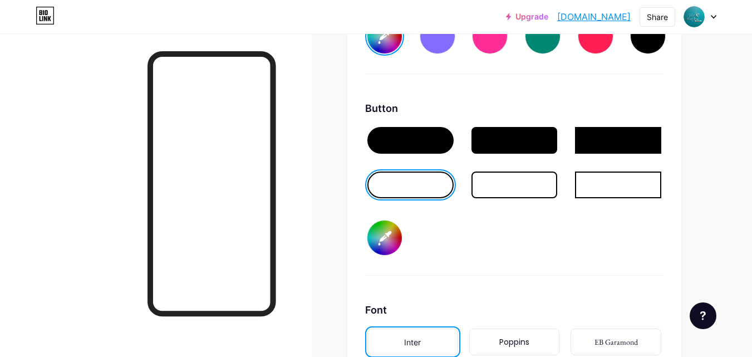
click at [384, 241] on input "#000000" at bounding box center [385, 238] width 35 height 35
type input "#ffffff"
type input "#0fa1b0"
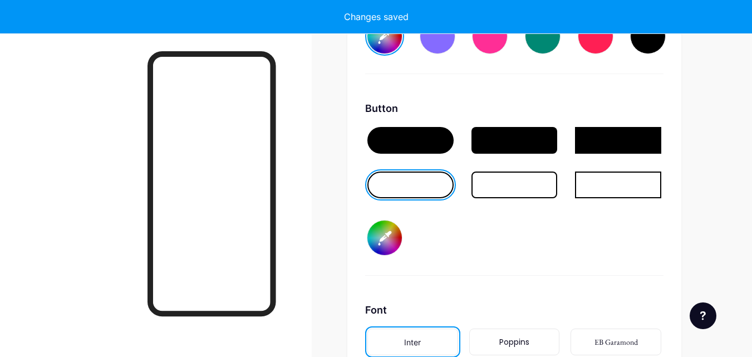
type input "#ffffff"
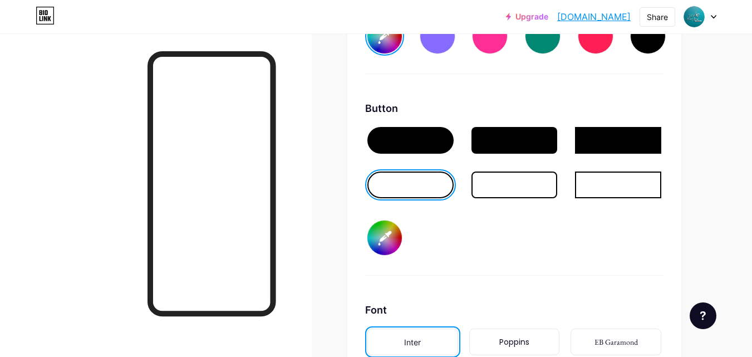
type input "#0fa1b0"
click at [461, 243] on div "Button #0fa1b0" at bounding box center [514, 188] width 298 height 175
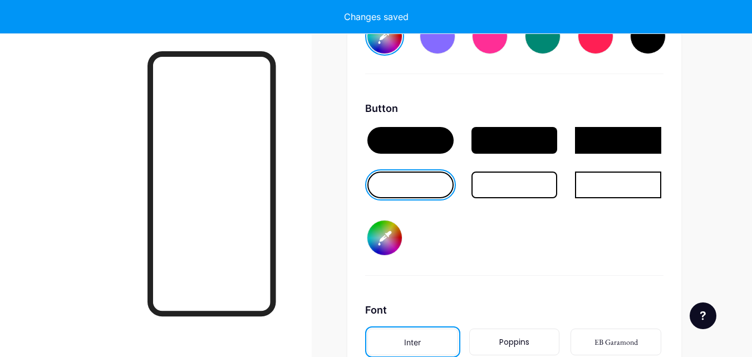
click at [408, 135] on div at bounding box center [411, 140] width 86 height 27
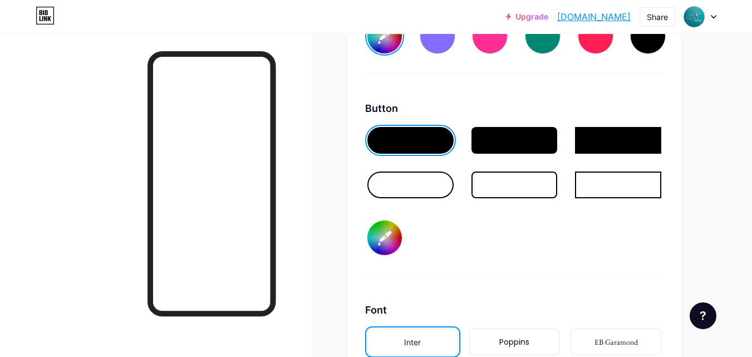
click at [409, 192] on div at bounding box center [411, 185] width 86 height 27
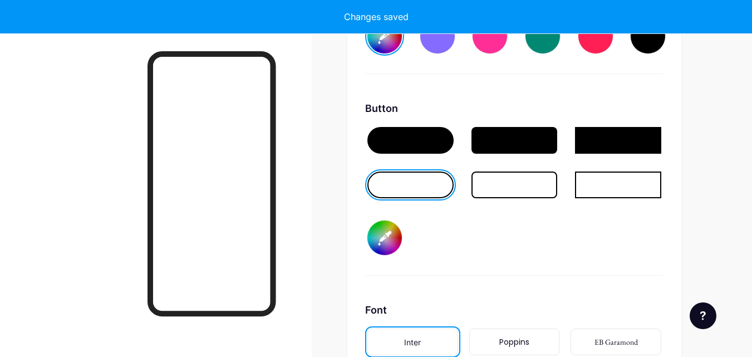
type input "#ffffff"
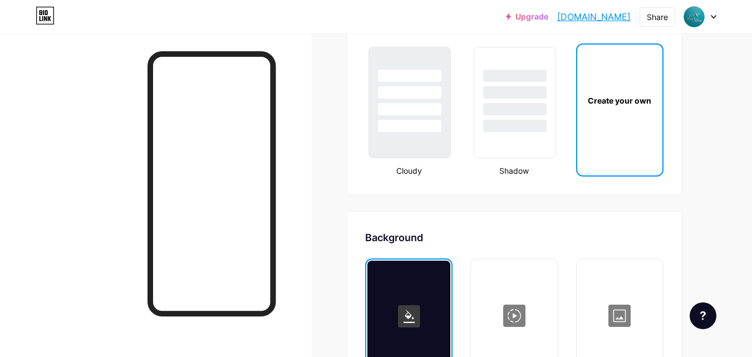
scroll to position [1247, 0]
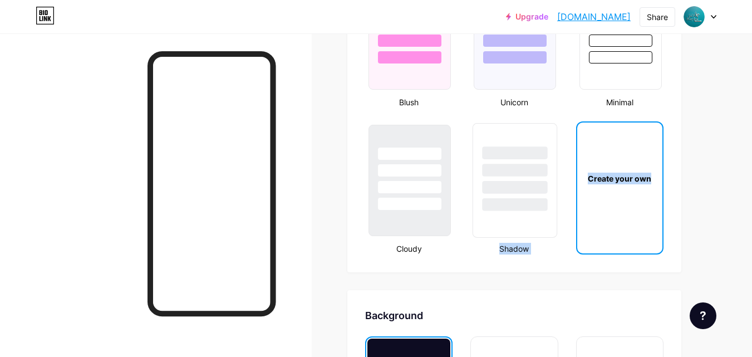
drag, startPoint x: 740, startPoint y: 198, endPoint x: 543, endPoint y: 184, distance: 197.0
click at [543, 184] on div "Upgrade [DOMAIN_NAME]... [DOMAIN_NAME] Share Switch accounts [PERSON_NAME] [DOM…" at bounding box center [376, 62] width 752 height 2619
click at [544, 203] on div at bounding box center [515, 204] width 65 height 13
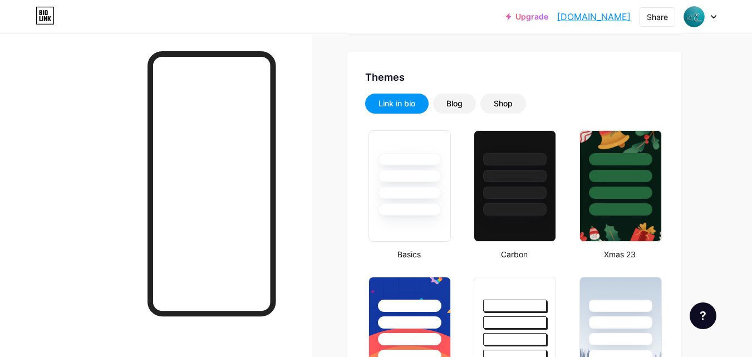
scroll to position [207, 0]
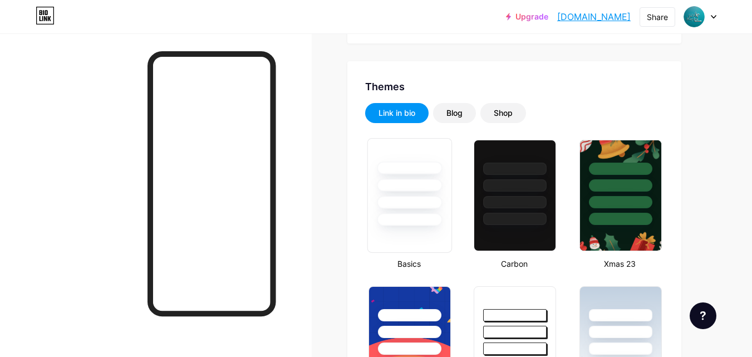
click at [397, 219] on div at bounding box center [409, 219] width 65 height 13
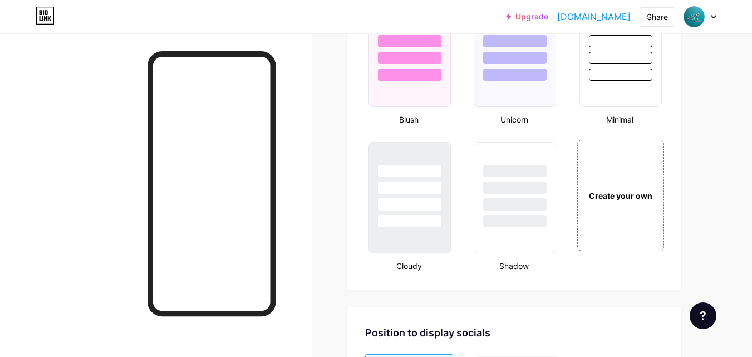
scroll to position [1243, 0]
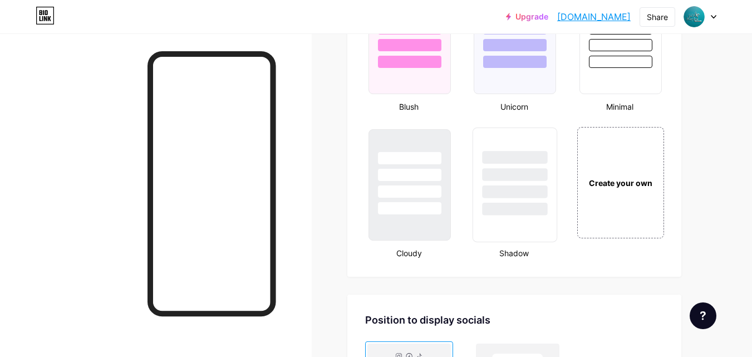
click at [540, 214] on div at bounding box center [515, 209] width 65 height 13
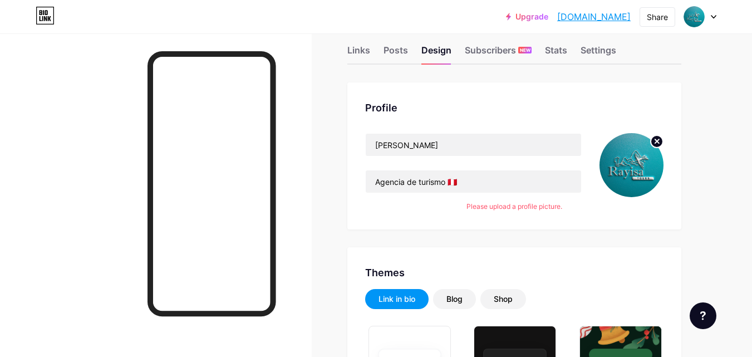
scroll to position [0, 0]
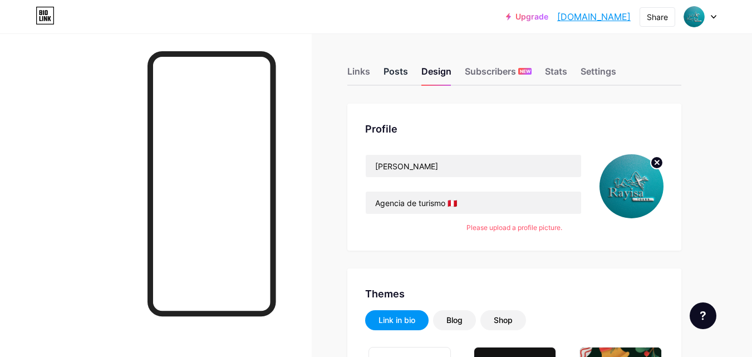
click at [391, 72] on div "Posts" at bounding box center [396, 75] width 25 height 20
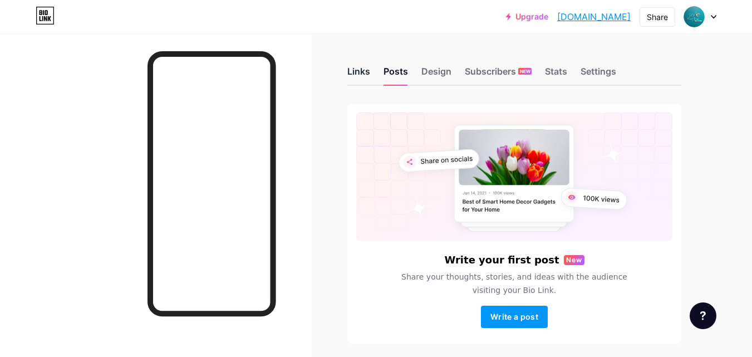
click at [360, 77] on div "Links" at bounding box center [359, 75] width 23 height 20
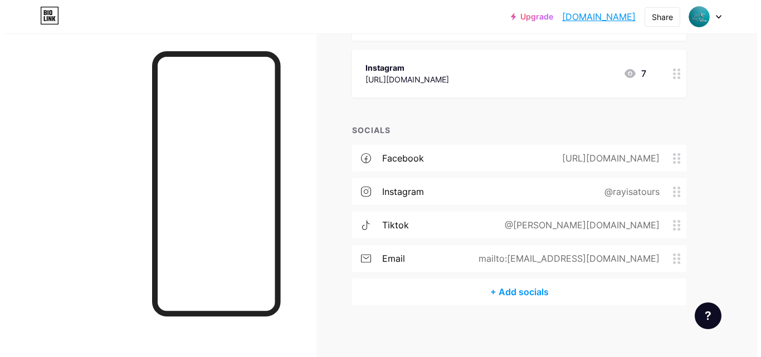
scroll to position [300, 0]
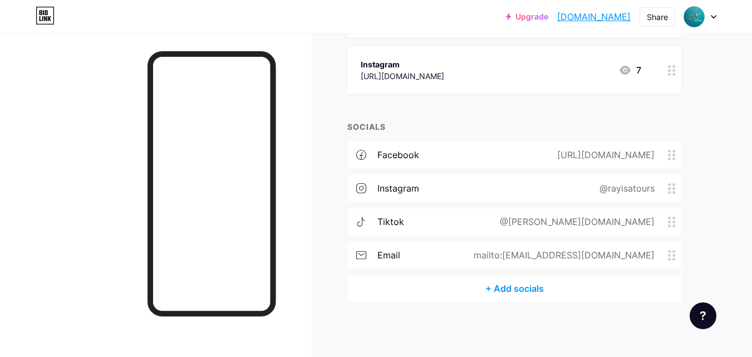
click at [522, 287] on div "+ Add socials" at bounding box center [515, 288] width 334 height 27
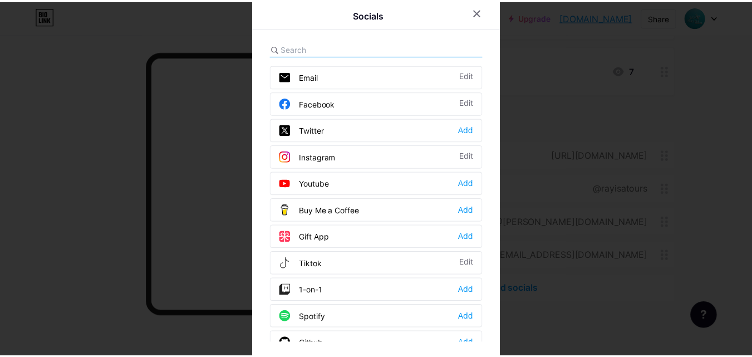
scroll to position [4, 0]
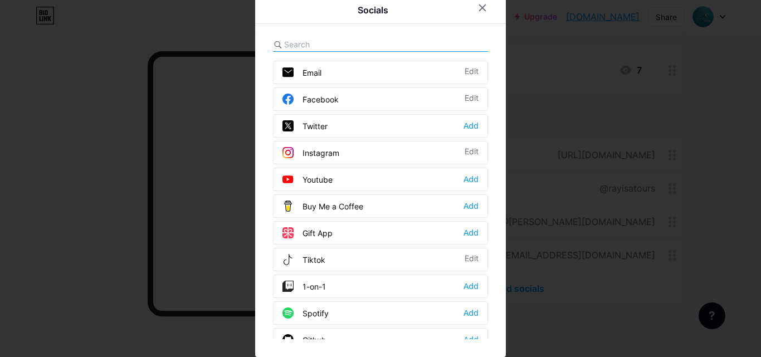
drag, startPoint x: 488, startPoint y: 121, endPoint x: 489, endPoint y: 150, distance: 29.0
click at [489, 150] on div "Socials Email Edit Facebook Edit Twitter Add Instagram Edit Youtube Add Buy Me …" at bounding box center [380, 174] width 251 height 365
click at [492, 342] on div "Socials Email Edit Facebook Edit Twitter Add Instagram Edit Youtube Add Buy Me …" at bounding box center [380, 174] width 251 height 365
click at [500, 333] on div "Socials Email Edit Facebook Edit Twitter Add Instagram Edit Youtube Add Buy Me …" at bounding box center [380, 174] width 251 height 365
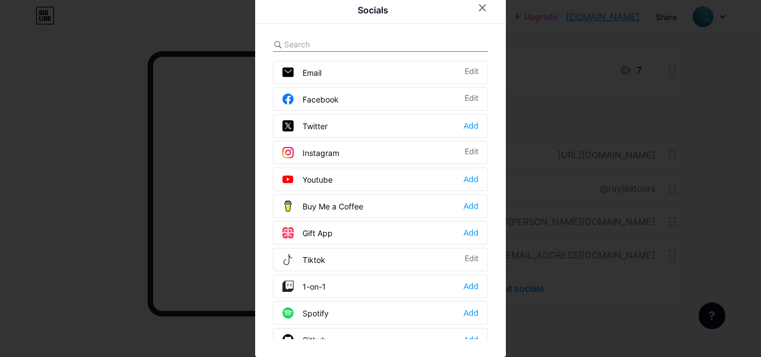
click at [500, 331] on div "Socials Email Edit Facebook Edit Twitter Add Instagram Edit Youtube Add Buy Me …" at bounding box center [380, 174] width 251 height 365
click at [492, 306] on div "Socials Email Edit Facebook Edit Twitter Add Instagram Edit Youtube Add Buy Me …" at bounding box center [380, 174] width 251 height 365
drag, startPoint x: 485, startPoint y: 301, endPoint x: 487, endPoint y: 314, distance: 12.9
click at [486, 315] on div "Socials Email Edit Facebook Edit Twitter Add Instagram Edit Youtube Add Buy Me …" at bounding box center [380, 174] width 251 height 365
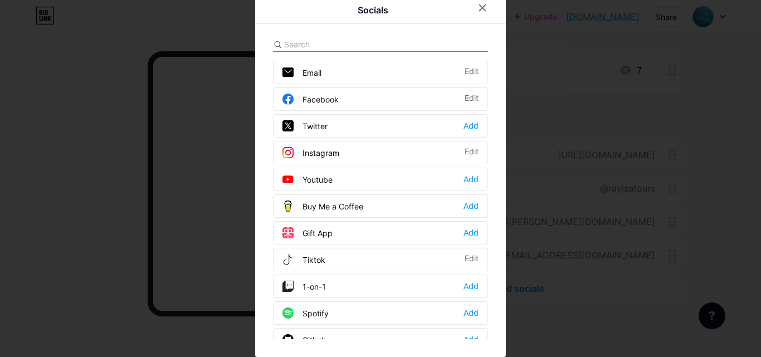
drag, startPoint x: 500, startPoint y: 58, endPoint x: 502, endPoint y: 95, distance: 36.8
click at [502, 95] on div "Socials Email Edit Facebook Edit Twitter Add Instagram Edit Youtube Add Buy Me …" at bounding box center [380, 178] width 761 height 357
drag, startPoint x: 449, startPoint y: 327, endPoint x: 453, endPoint y: 244, distance: 83.1
click at [452, 244] on div "Email Edit Facebook Edit Twitter Add Instagram Edit Youtube Add Buy Me a Coffee…" at bounding box center [380, 200] width 215 height 278
click at [487, 64] on div "Socials Email Edit Facebook Edit Twitter Add Instagram Edit Youtube Add Buy Me …" at bounding box center [380, 174] width 251 height 365
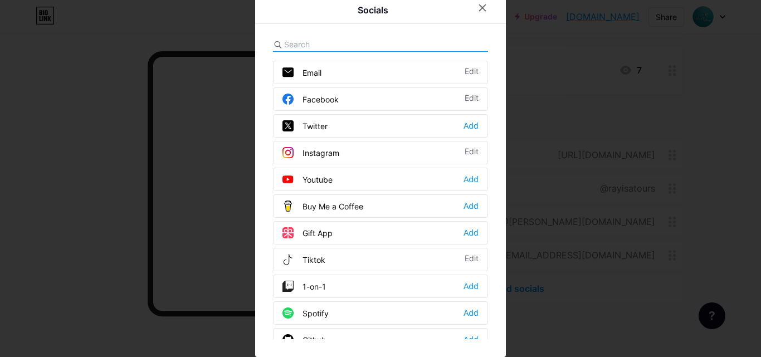
click at [484, 40] on div "Socials Email Edit Facebook Edit Twitter Add Instagram Edit Youtube Add Buy Me …" at bounding box center [380, 174] width 251 height 365
click at [456, 43] on div at bounding box center [380, 44] width 215 height 14
click at [481, 7] on icon at bounding box center [482, 7] width 9 height 9
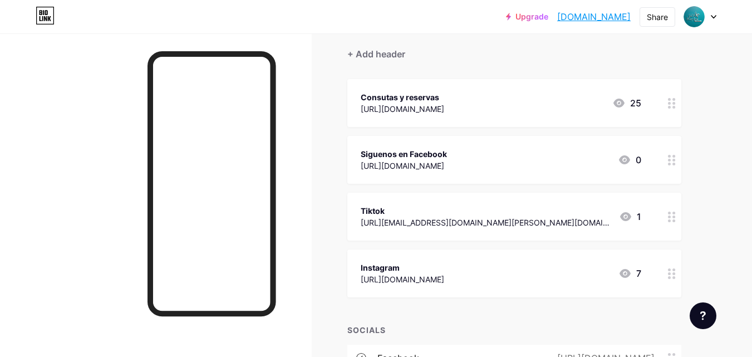
scroll to position [0, 0]
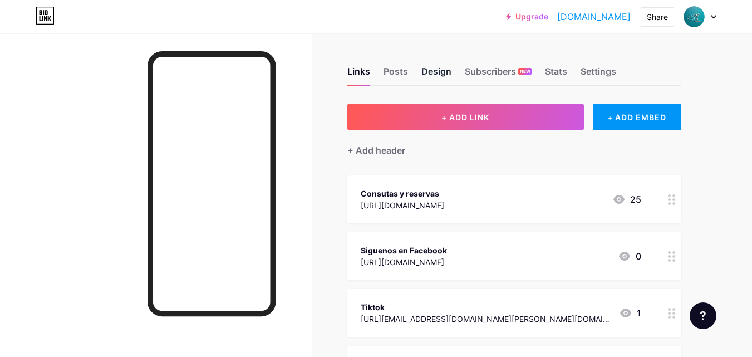
click at [428, 75] on div "Design" at bounding box center [437, 75] width 30 height 20
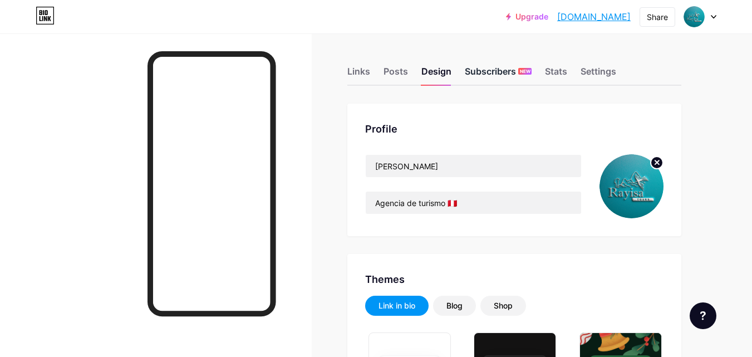
click at [506, 76] on div "Subscribers NEW" at bounding box center [498, 75] width 67 height 20
click at [559, 71] on div "Stats" at bounding box center [556, 75] width 22 height 20
click at [590, 73] on div "Settings" at bounding box center [599, 75] width 36 height 20
